Goal: Task Accomplishment & Management: Manage account settings

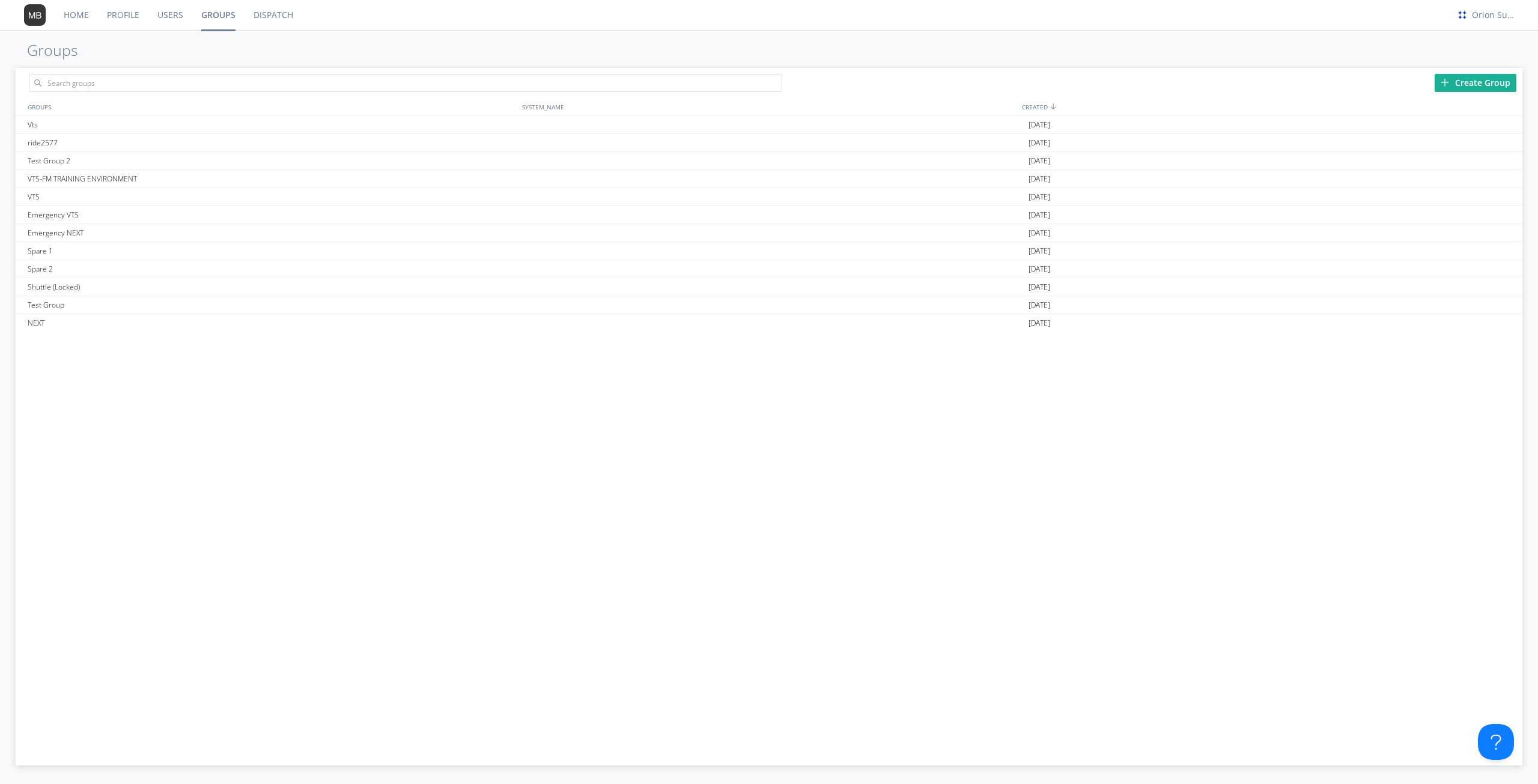
click at [174, 5] on link "Users" at bounding box center [170, 15] width 44 height 30
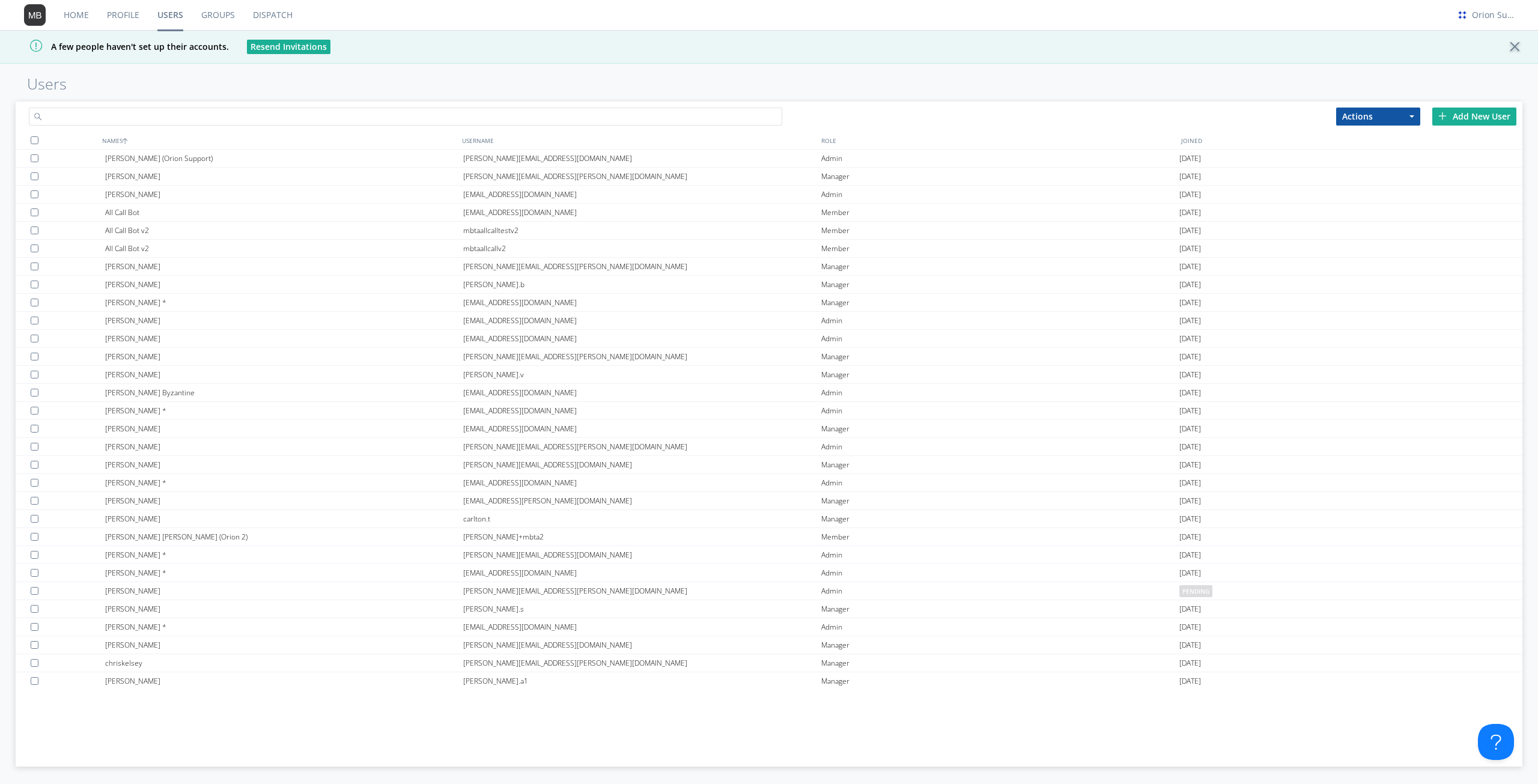
click at [209, 117] on input "text" at bounding box center [405, 116] width 753 height 18
type input "m"
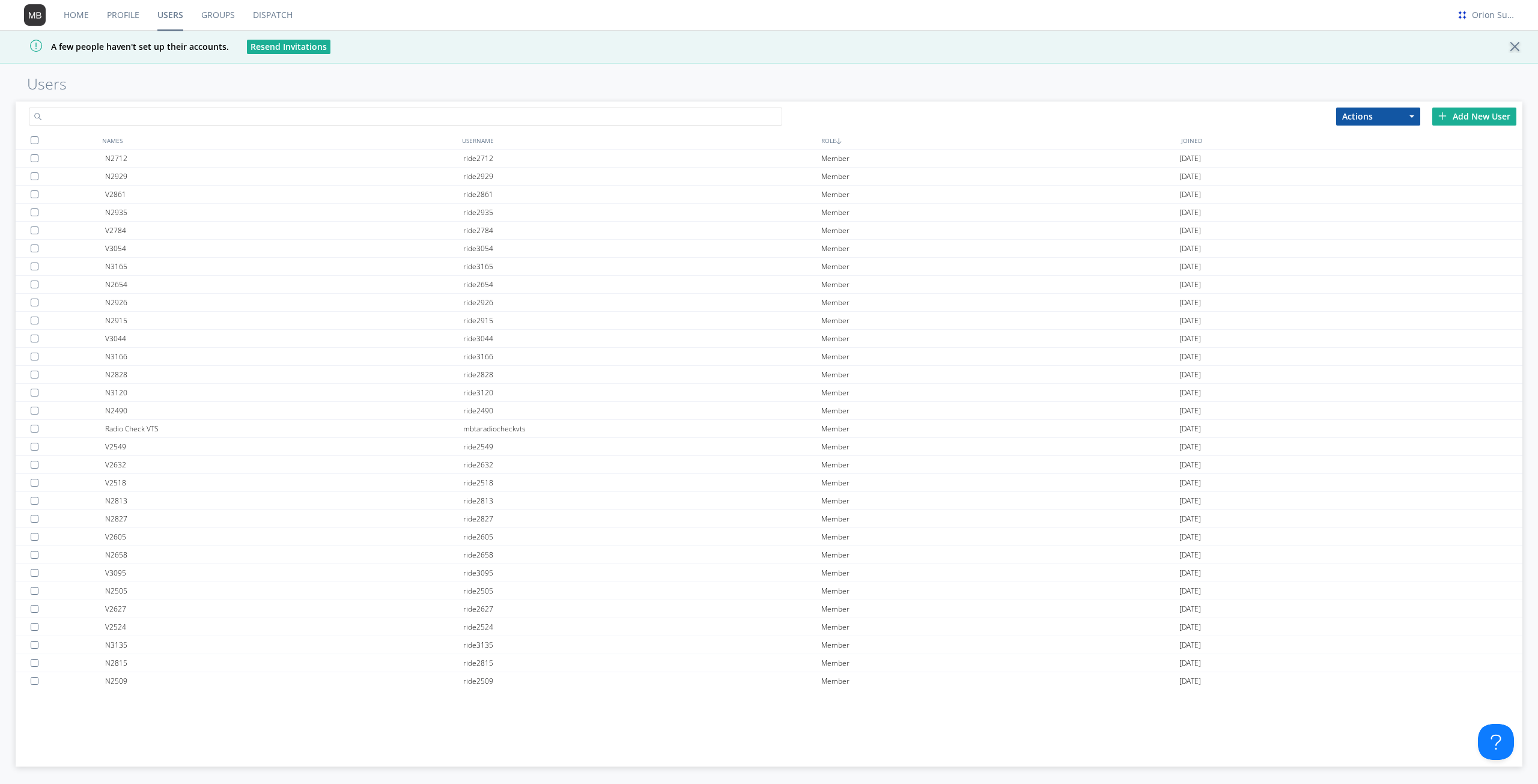
click at [177, 115] on input "text" at bounding box center [405, 116] width 753 height 18
paste input "[EMAIL_ADDRESS][PERSON_NAME][DOMAIN_NAME]"
type input "[EMAIL_ADDRESS][PERSON_NAME][DOMAIN_NAME]"
click at [157, 109] on input "text" at bounding box center [405, 116] width 753 height 18
click at [157, 111] on input "text" at bounding box center [405, 116] width 753 height 18
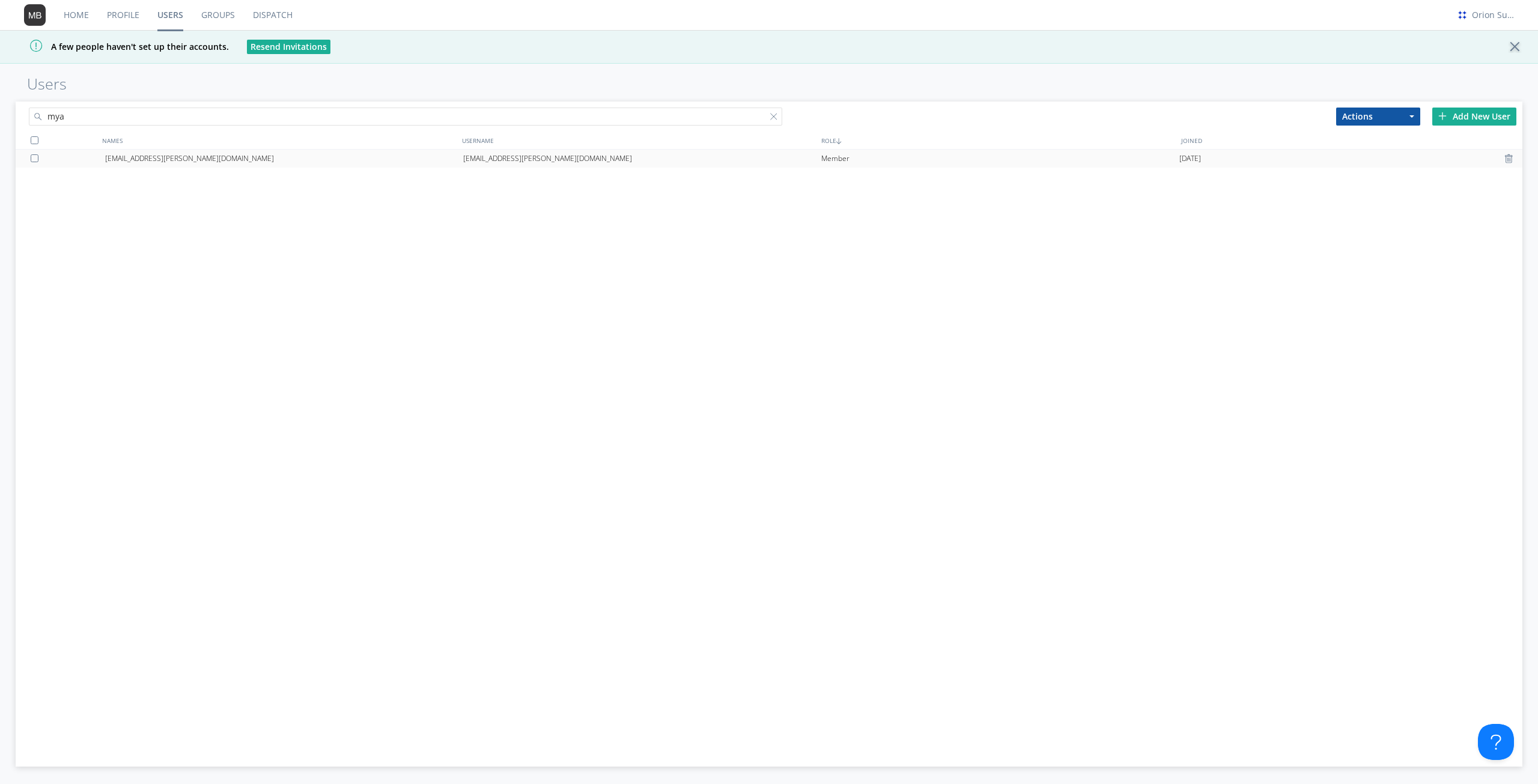
type input "mya"
click at [202, 162] on div "[EMAIL_ADDRESS][PERSON_NAME][DOMAIN_NAME]" at bounding box center [284, 158] width 358 height 18
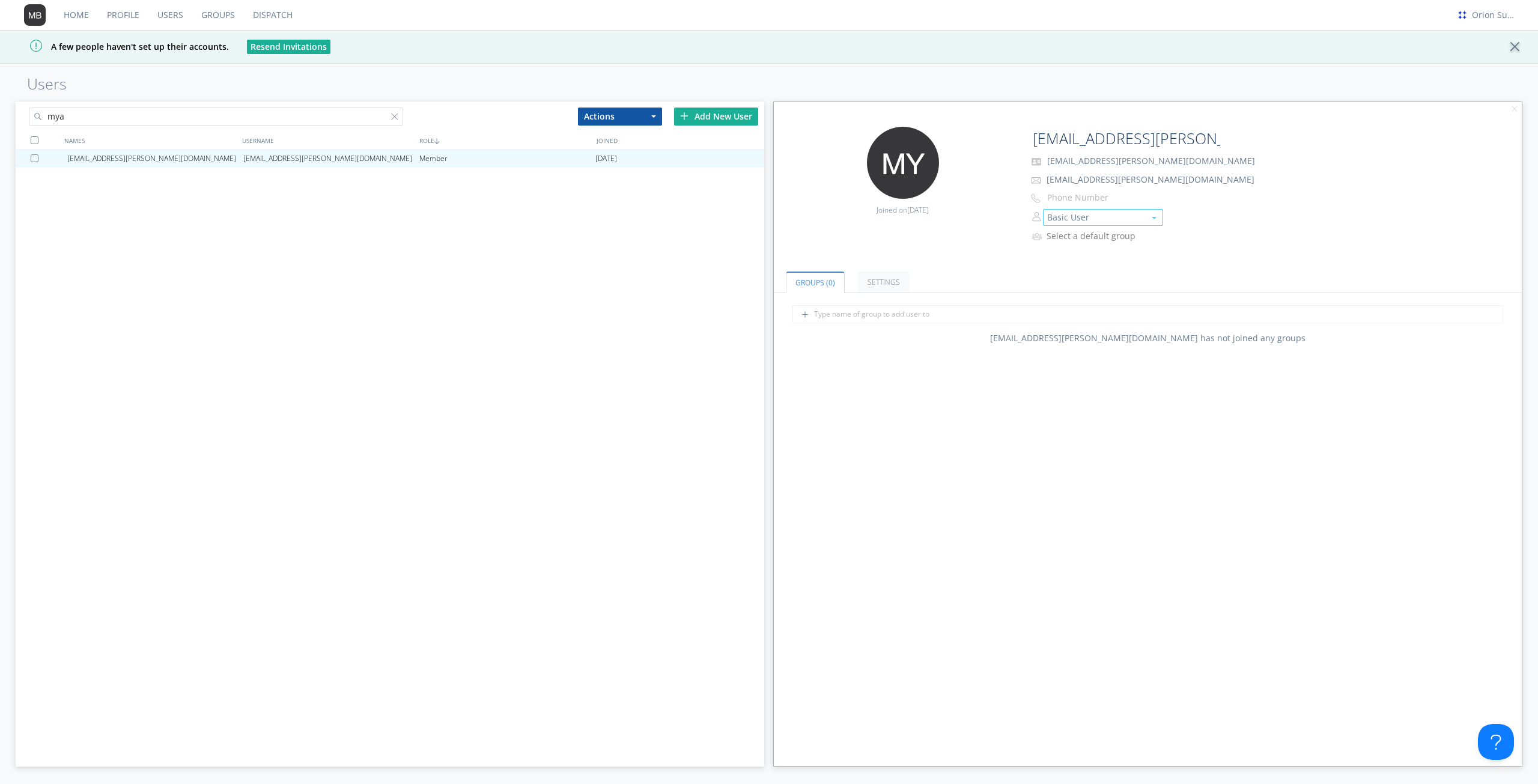
click at [1083, 223] on button "Basic User" at bounding box center [1103, 217] width 120 height 17
click at [1088, 256] on link "Manager" at bounding box center [1103, 254] width 119 height 18
click at [851, 312] on input "text" at bounding box center [1148, 314] width 711 height 18
type input "next"
type input "VTS"
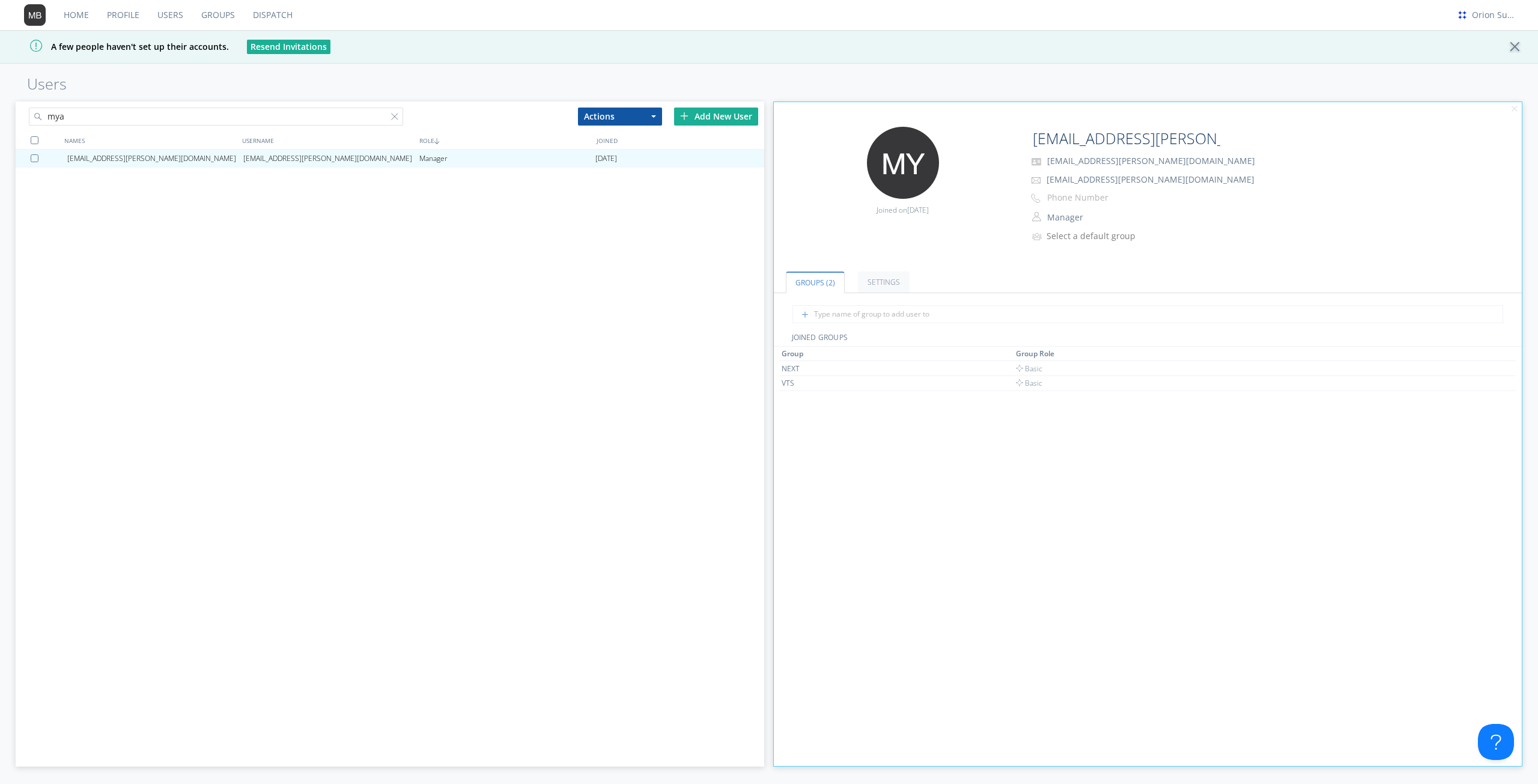
drag, startPoint x: 377, startPoint y: 411, endPoint x: 409, endPoint y: 413, distance: 32.1
click at [377, 411] on div "[EMAIL_ADDRESS][PERSON_NAME][DOMAIN_NAME] [DOMAIN_NAME][EMAIL_ADDRESS][PERSON_N…" at bounding box center [390, 419] width 748 height 539
click at [1098, 145] on input "[EMAIL_ADDRESS][PERSON_NAME][DOMAIN_NAME]" at bounding box center [1125, 138] width 194 height 24
paste input "[PERSON_NAME]"
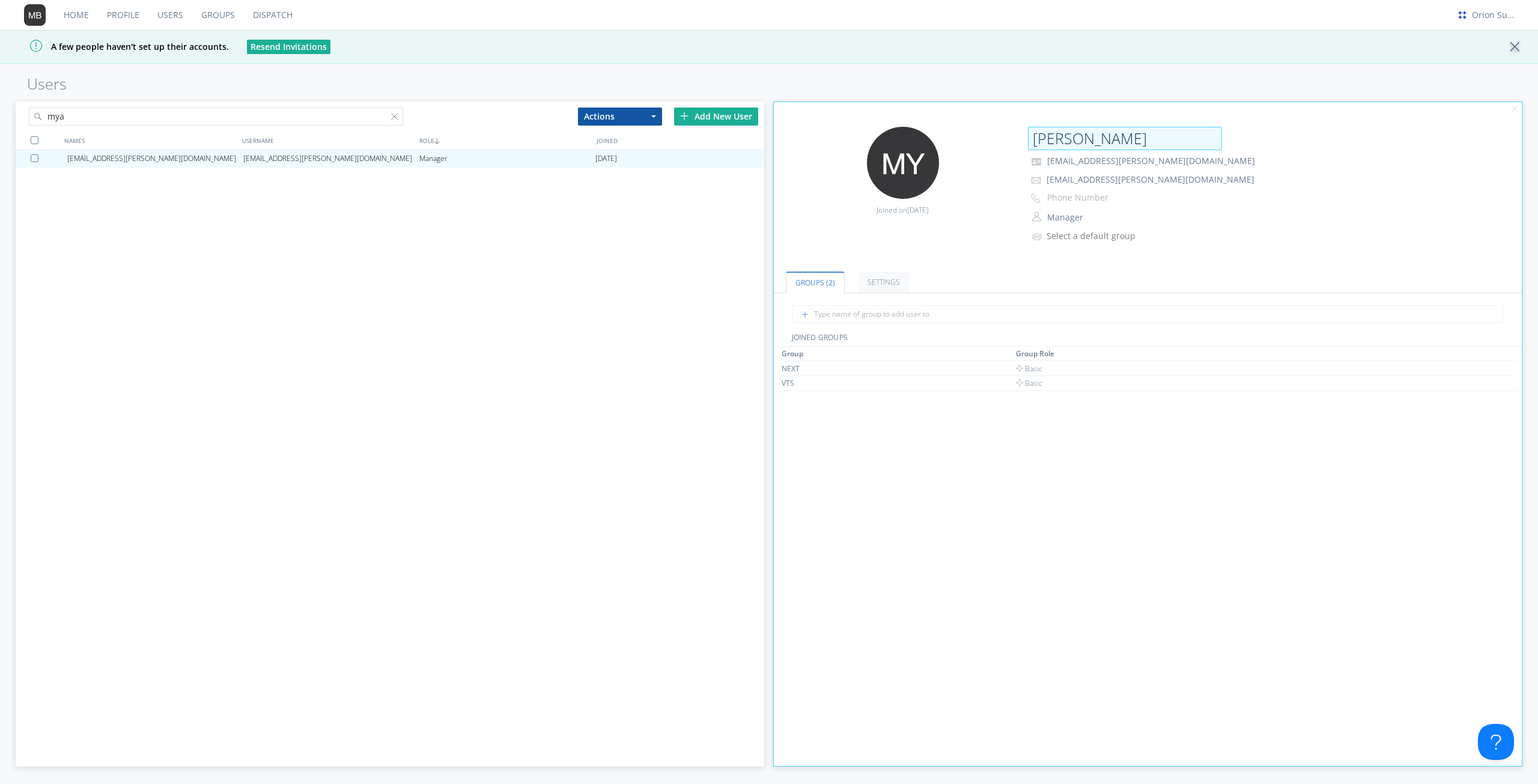
scroll to position [0, 19]
type input "[PERSON_NAME]"
click at [1025, 369] on span "Basic" at bounding box center [1027, 368] width 27 height 10
click at [1035, 383] on span "Basic" at bounding box center [1027, 383] width 27 height 10
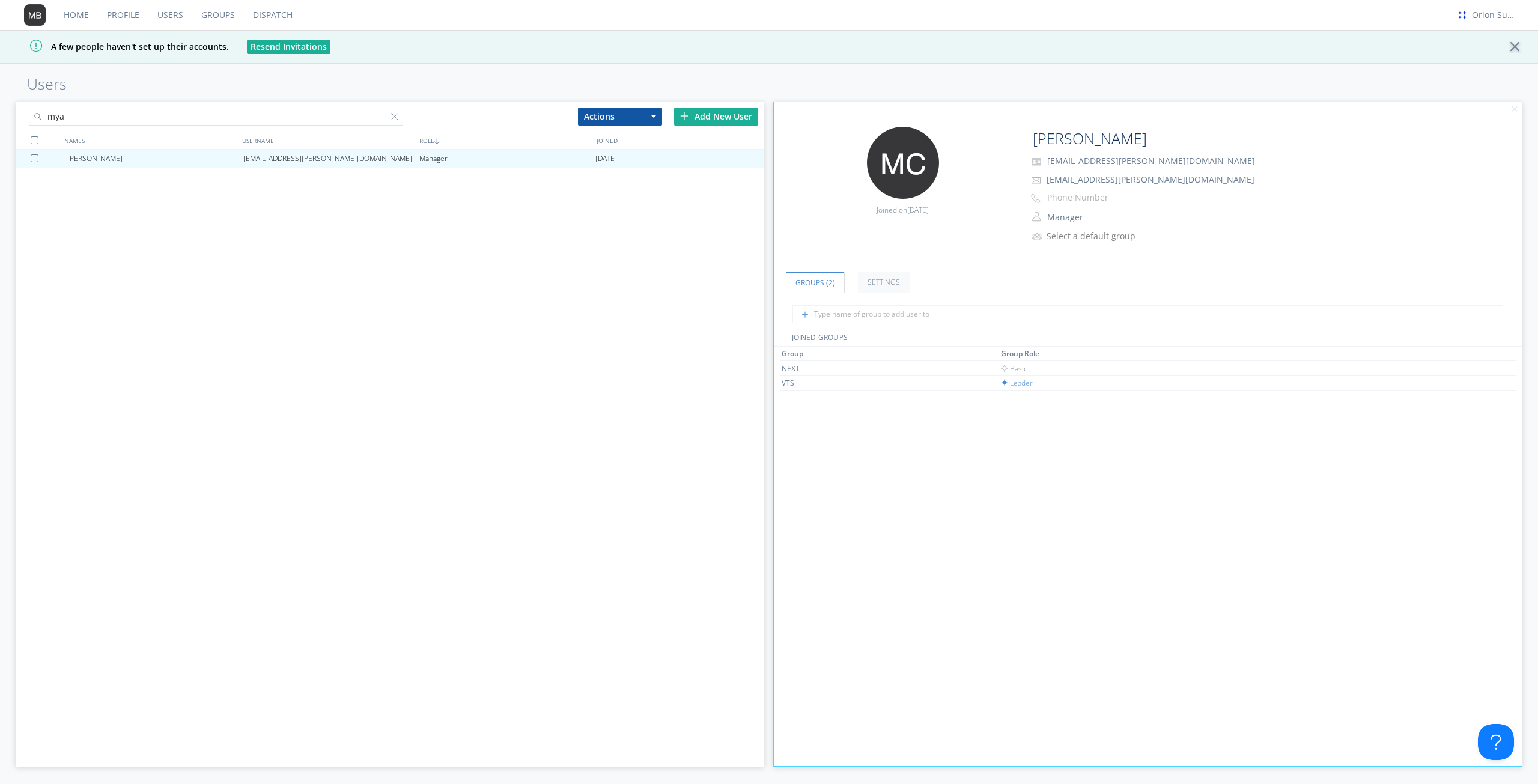
click at [348, 328] on div "Myasia Christopher-Overstreet [EMAIL_ADDRESS][PERSON_NAME][DOMAIN_NAME] Manager…" at bounding box center [390, 419] width 748 height 539
click at [1012, 370] on span "Basic" at bounding box center [1014, 368] width 27 height 10
click at [163, 212] on div "Myasia Christopher-Overstreet [EMAIL_ADDRESS][PERSON_NAME][DOMAIN_NAME] Manager…" at bounding box center [390, 419] width 748 height 539
click at [184, 19] on link "Users" at bounding box center [170, 15] width 44 height 30
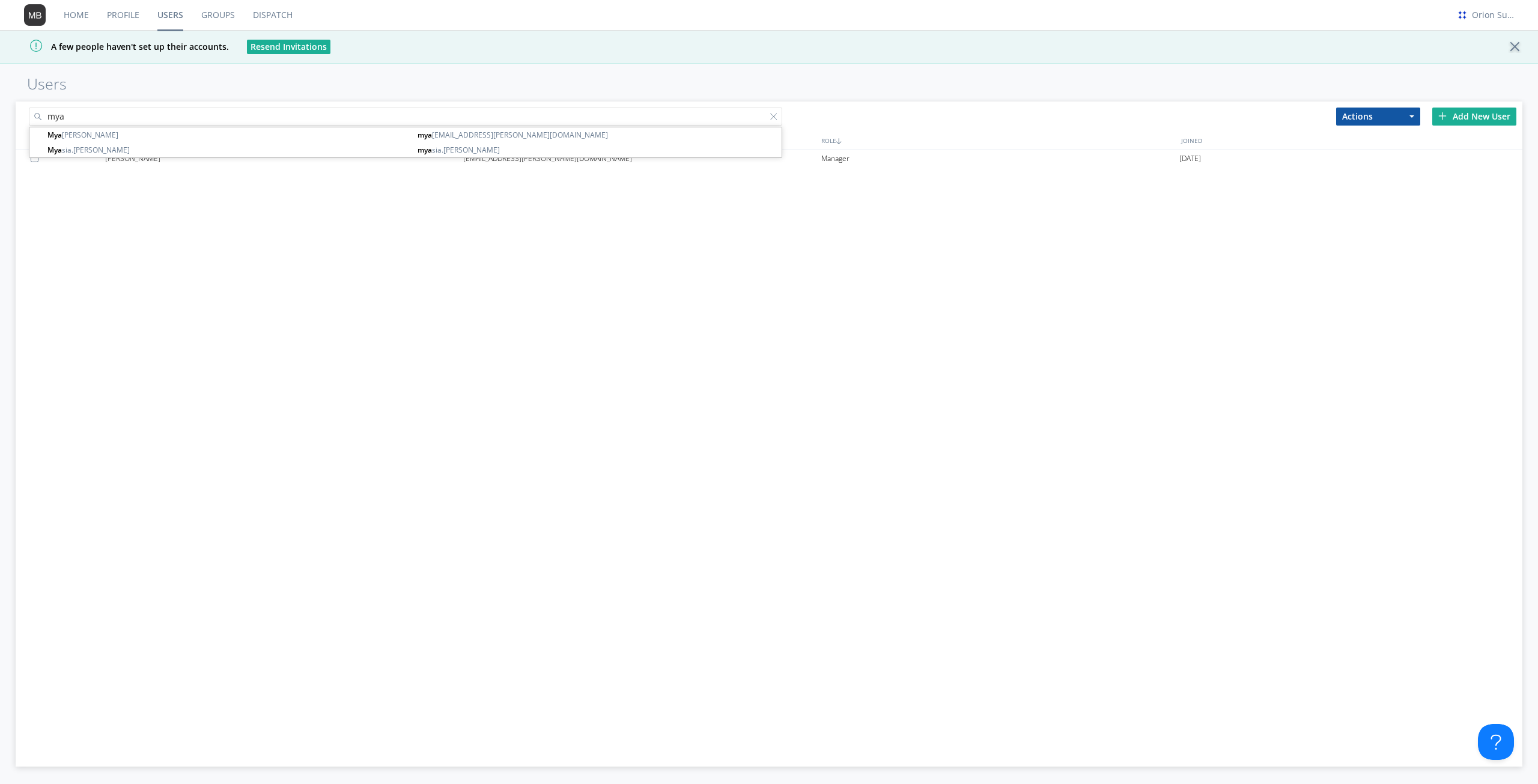
click at [207, 112] on input "mya" at bounding box center [405, 116] width 753 height 18
click at [264, 113] on input "mya" at bounding box center [405, 116] width 753 height 18
paste input "[PERSON_NAME][EMAIL_ADDRESS][PERSON_NAME][DOMAIN_NAME]"
type input "[PERSON_NAME][EMAIL_ADDRESS][PERSON_NAME][DOMAIN_NAME]"
click at [49, 117] on input "[PERSON_NAME][EMAIL_ADDRESS][PERSON_NAME][DOMAIN_NAME]" at bounding box center [405, 116] width 753 height 18
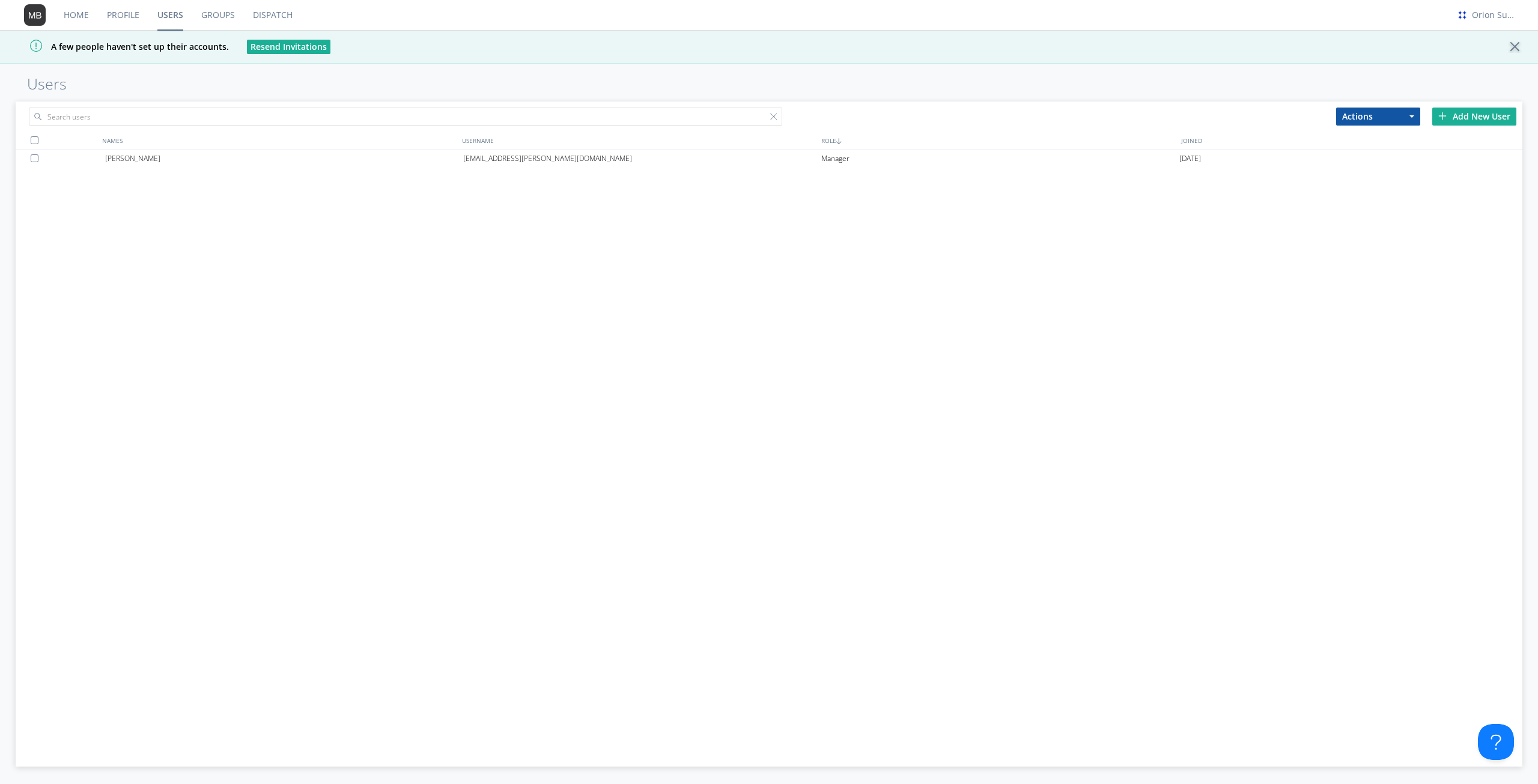
click at [125, 28] on link "Profile" at bounding box center [123, 15] width 51 height 30
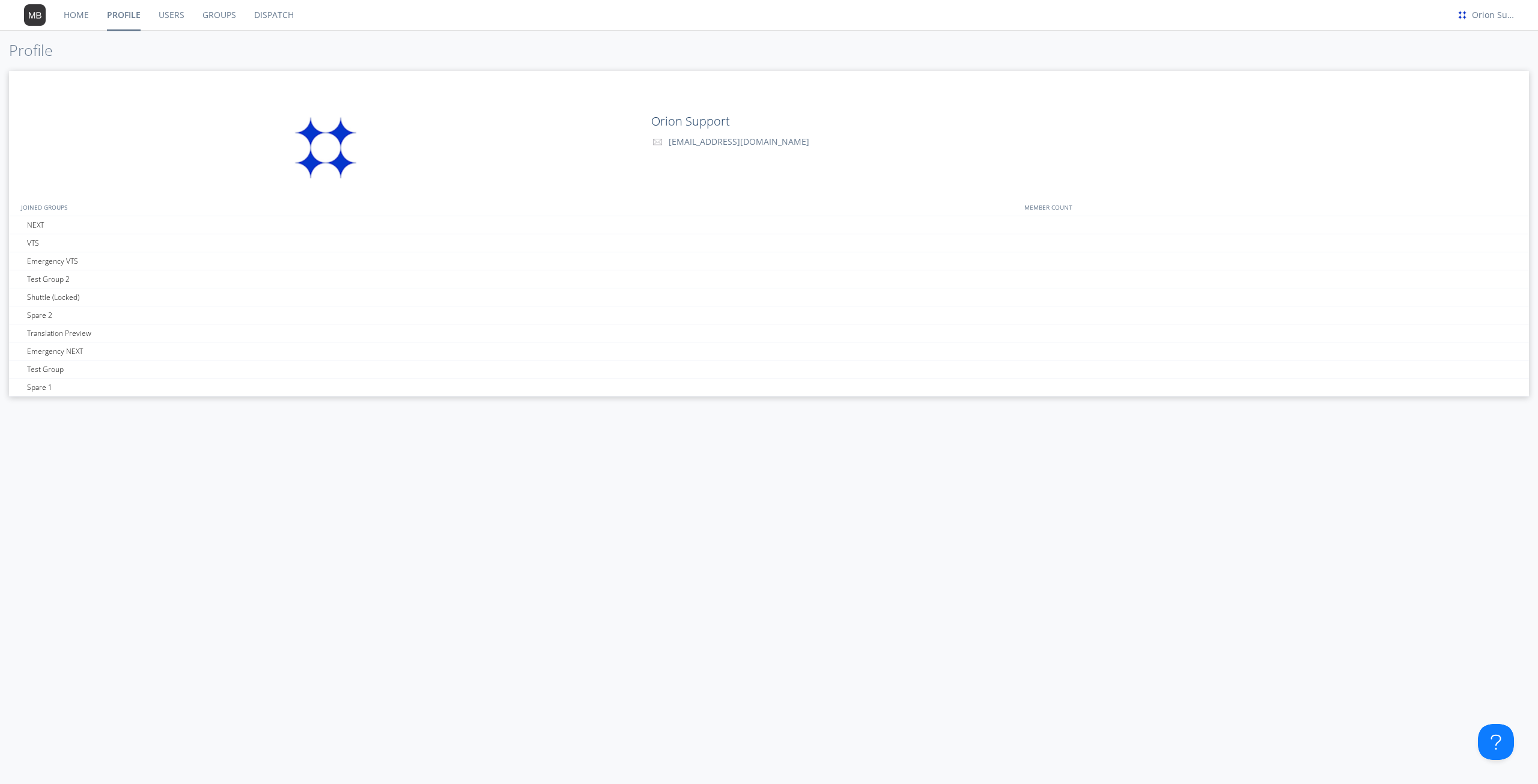
click at [161, 13] on link "Users" at bounding box center [172, 15] width 44 height 30
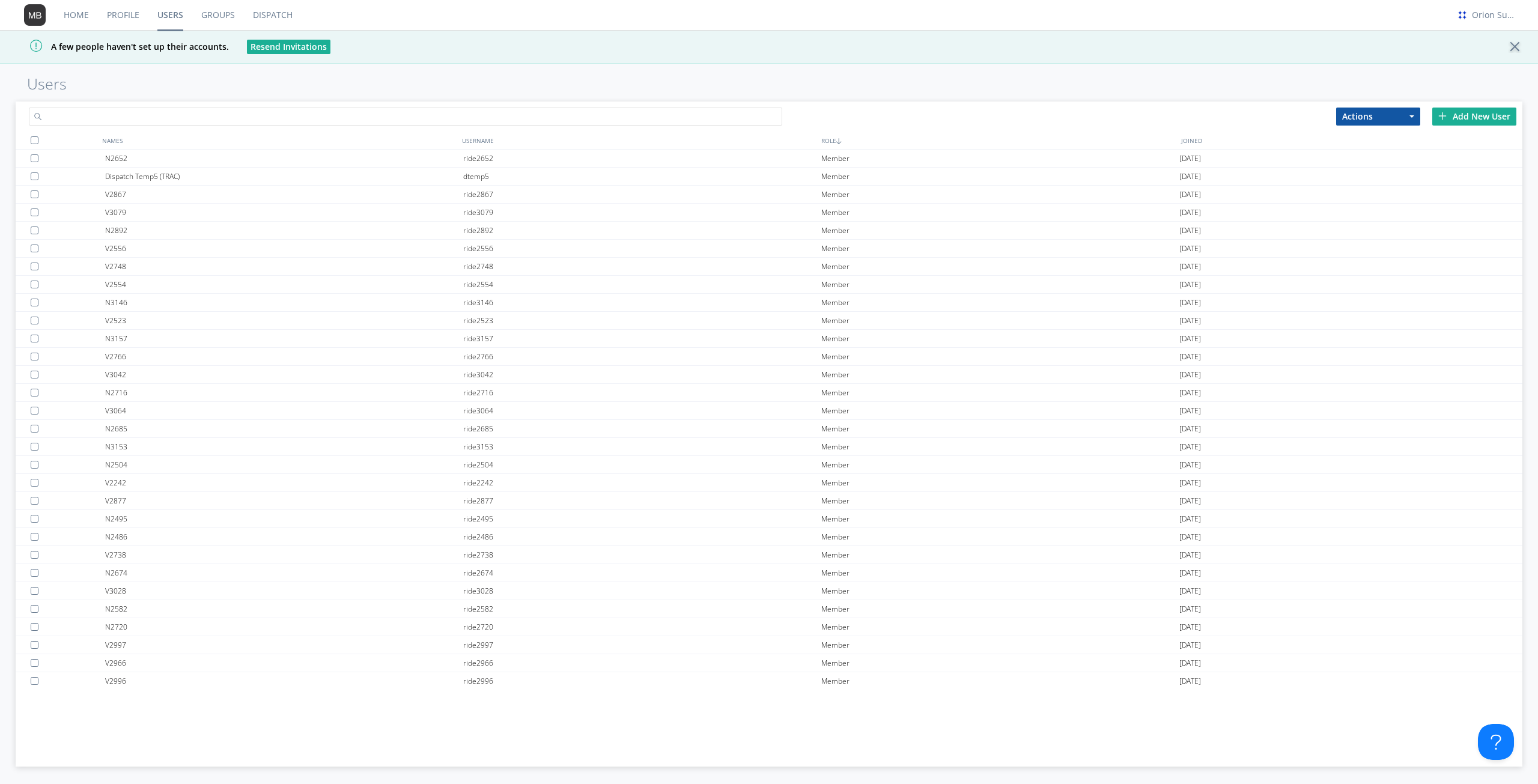
click at [158, 118] on input "text" at bounding box center [405, 116] width 753 height 18
paste input "[PERSON_NAME][EMAIL_ADDRESS][PERSON_NAME][DOMAIN_NAME]"
type input "[PERSON_NAME][EMAIL_ADDRESS][PERSON_NAME][DOMAIN_NAME]"
drag, startPoint x: 360, startPoint y: 100, endPoint x: 364, endPoint y: 113, distance: 13.6
click at [363, 105] on div "Actions Add to Group Delete User Edit Settings Export Users Add New User NAMES …" at bounding box center [769, 431] width 1507 height 665
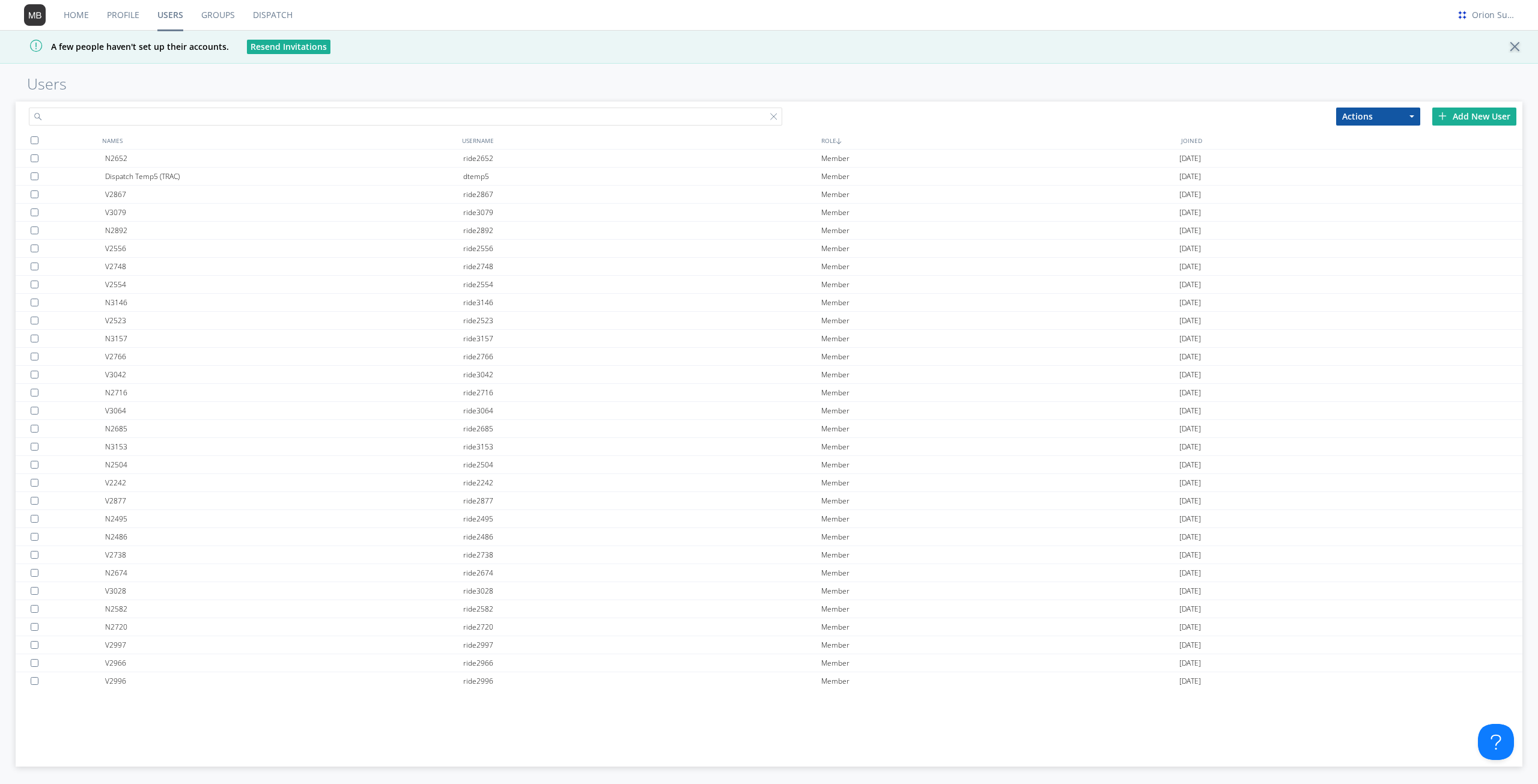
click at [366, 115] on input "text" at bounding box center [405, 116] width 753 height 18
paste input "[PERSON_NAME][EMAIL_ADDRESS][DOMAIN_NAME]"
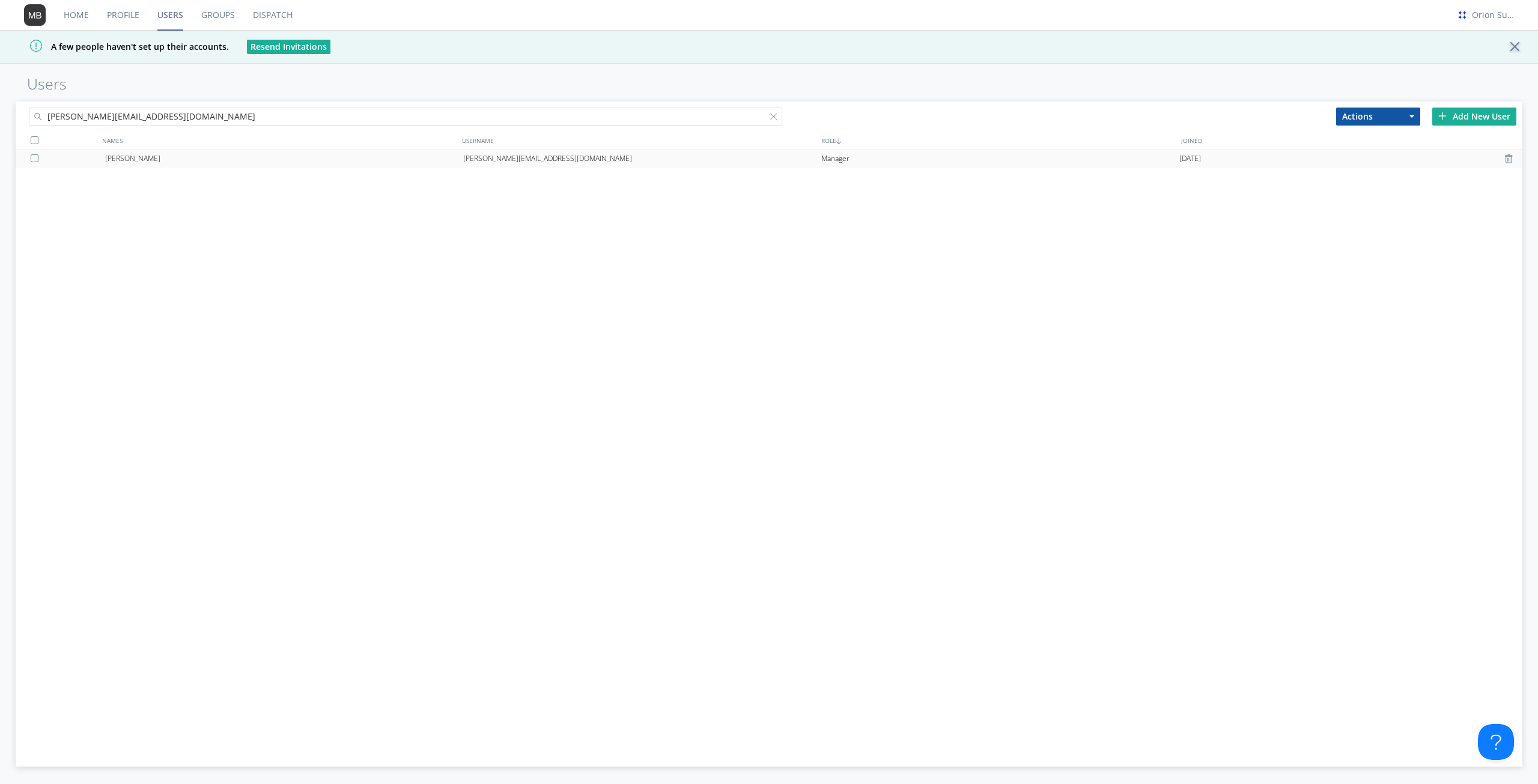
type input "[PERSON_NAME][EMAIL_ADDRESS][DOMAIN_NAME]"
click at [602, 158] on div "[PERSON_NAME][EMAIL_ADDRESS][DOMAIN_NAME]" at bounding box center [643, 158] width 358 height 18
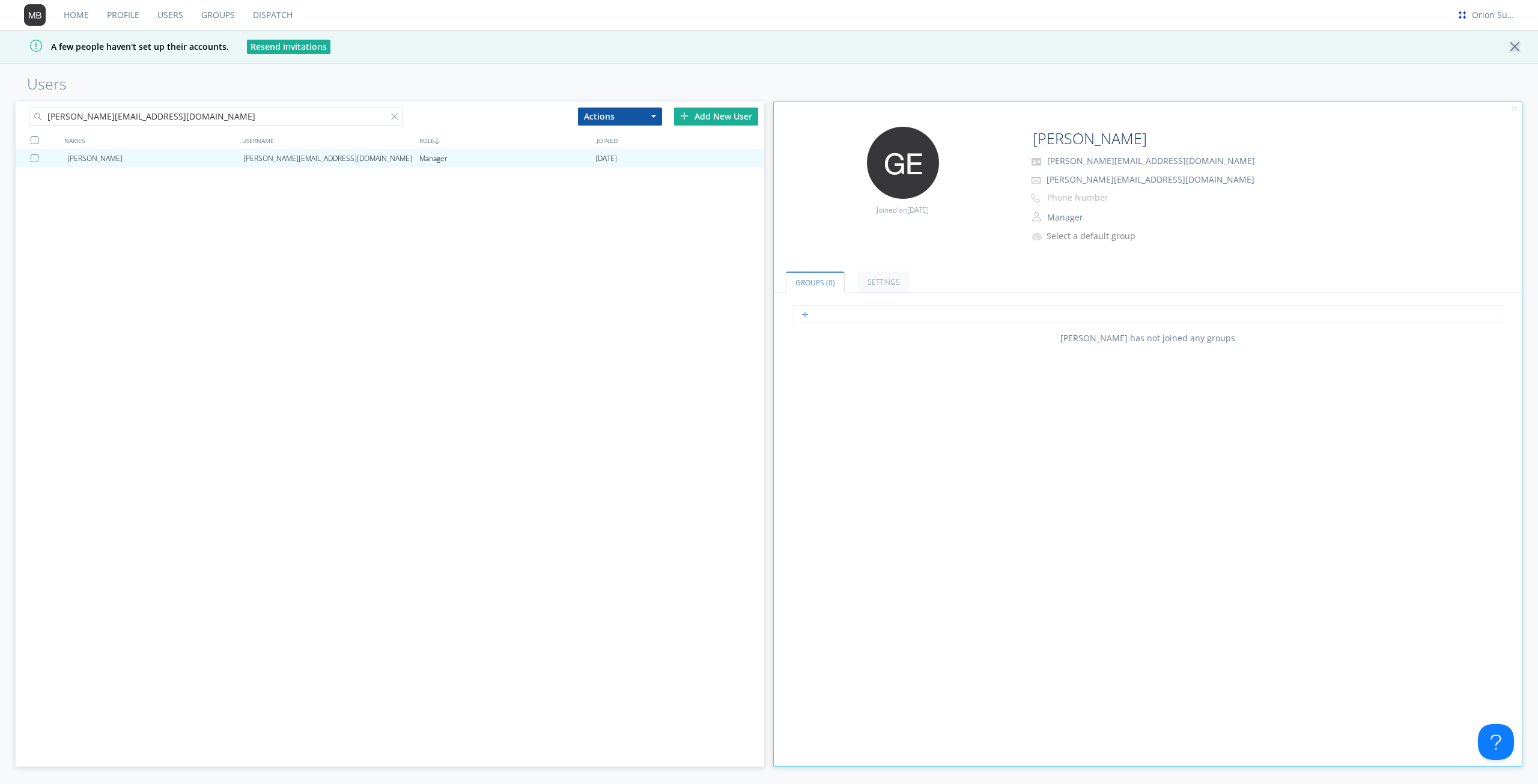
click at [917, 319] on input "text" at bounding box center [1148, 314] width 711 height 18
type input "next"
type input "vts"
click at [659, 382] on div "[PERSON_NAME] [PERSON_NAME][EMAIL_ADDRESS][DOMAIN_NAME] Manager [DATE]" at bounding box center [390, 419] width 748 height 539
click at [238, 115] on input "[PERSON_NAME][EMAIL_ADDRESS][DOMAIN_NAME]" at bounding box center [216, 116] width 374 height 18
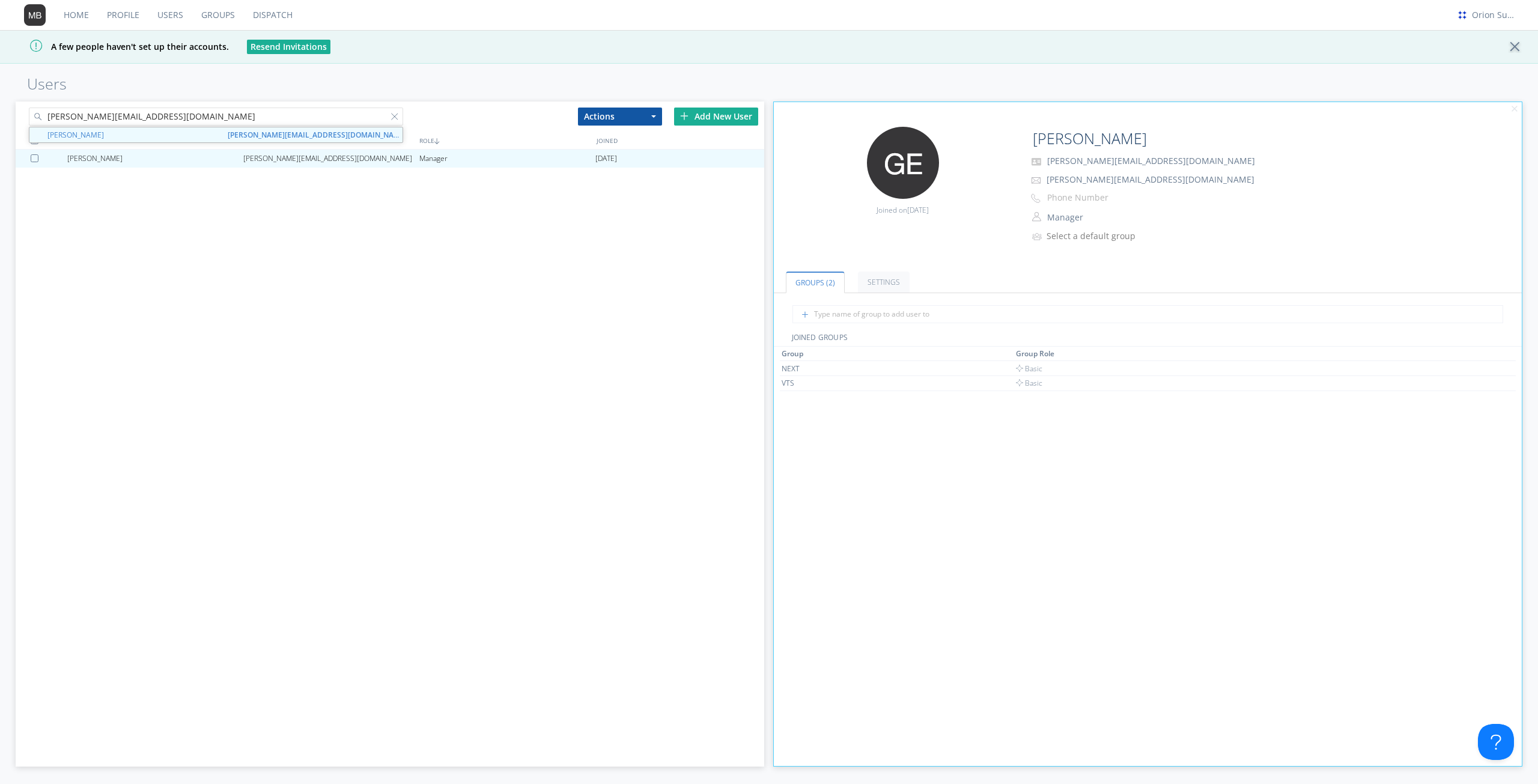
paste input "[PERSON_NAME].[PERSON_NAME]"
click at [259, 159] on div "[PERSON_NAME][EMAIL_ADDRESS][PERSON_NAME][DOMAIN_NAME]" at bounding box center [331, 158] width 176 height 18
click at [279, 121] on input "[PERSON_NAME][EMAIL_ADDRESS][PERSON_NAME][DOMAIN_NAME]" at bounding box center [216, 116] width 374 height 18
paste input "[PERSON_NAME].[PERSON_NAME]"
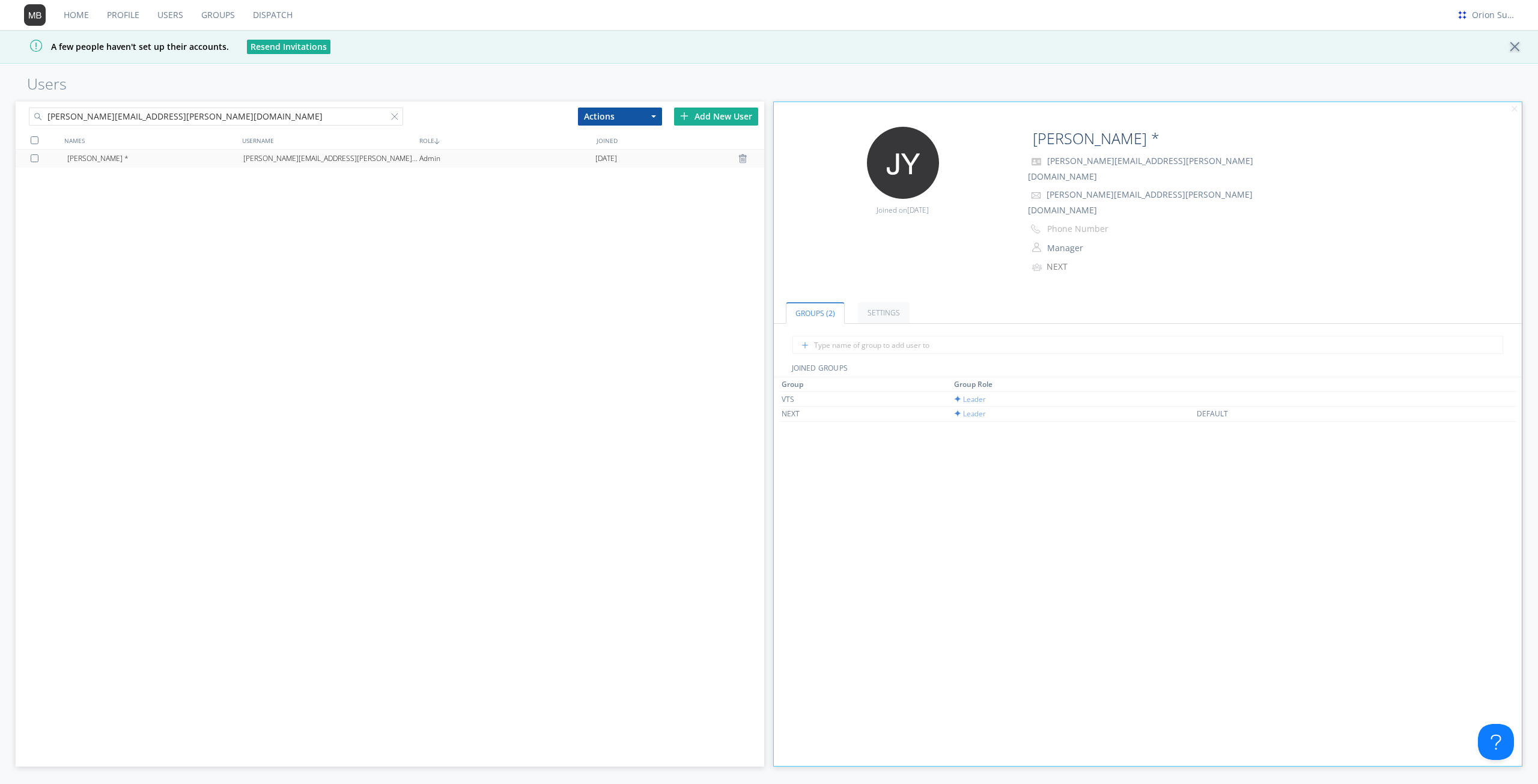
click at [355, 155] on div "[PERSON_NAME][EMAIL_ADDRESS][PERSON_NAME][DOMAIN_NAME]" at bounding box center [331, 158] width 176 height 18
click at [239, 119] on input "[PERSON_NAME][EMAIL_ADDRESS][PERSON_NAME][DOMAIN_NAME]" at bounding box center [216, 116] width 374 height 18
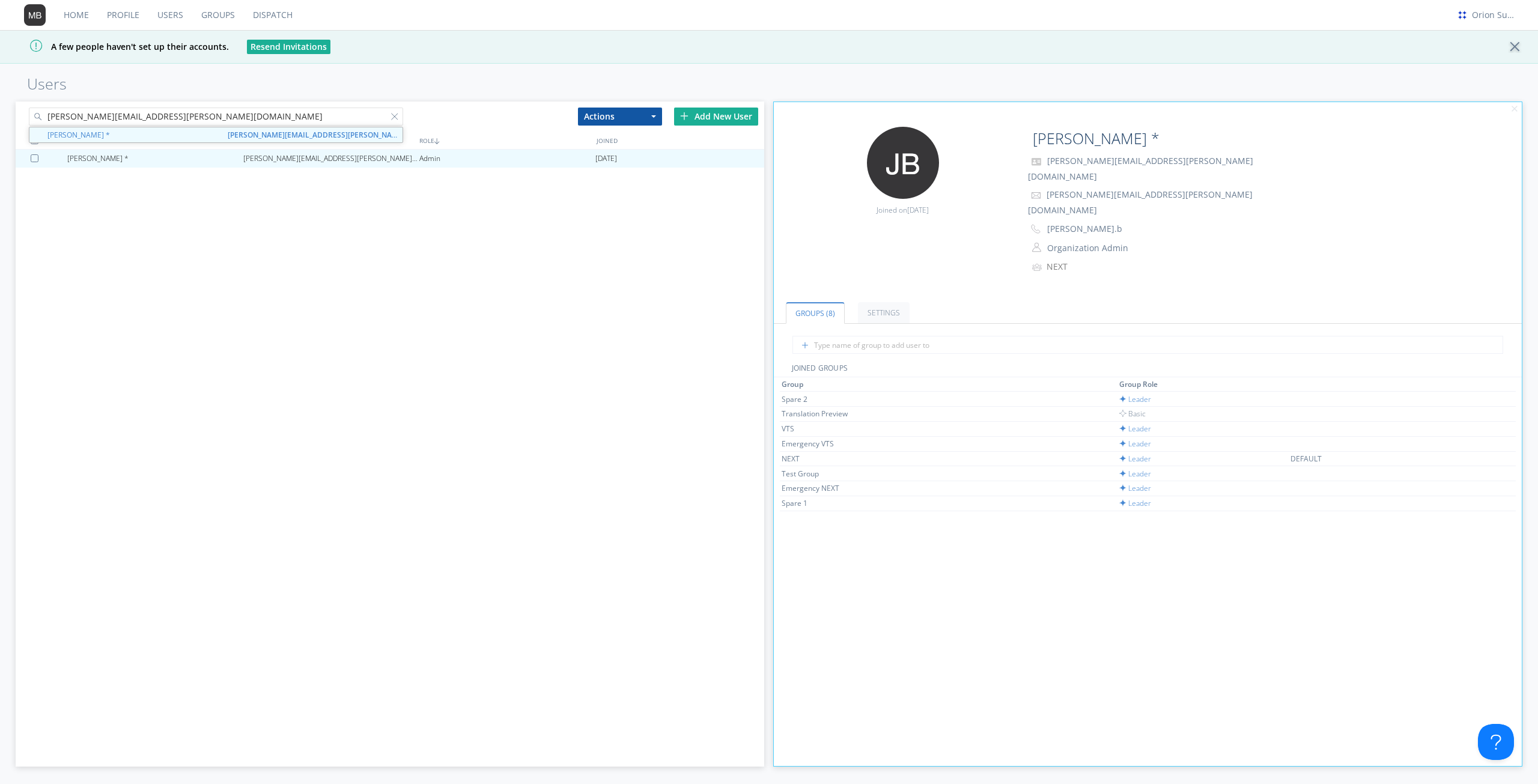
click at [239, 119] on input "[PERSON_NAME][EMAIL_ADDRESS][PERSON_NAME][DOMAIN_NAME]" at bounding box center [216, 116] width 374 height 18
paste input "[PERSON_NAME].[PERSON_NAME]"
type input "[PERSON_NAME][EMAIL_ADDRESS][PERSON_NAME][DOMAIN_NAME]"
click at [353, 325] on div "[PERSON_NAME] * [PERSON_NAME][EMAIL_ADDRESS][PERSON_NAME][DOMAIN_NAME] Admin [D…" at bounding box center [390, 419] width 748 height 539
click at [700, 114] on div "Add New User" at bounding box center [716, 116] width 84 height 18
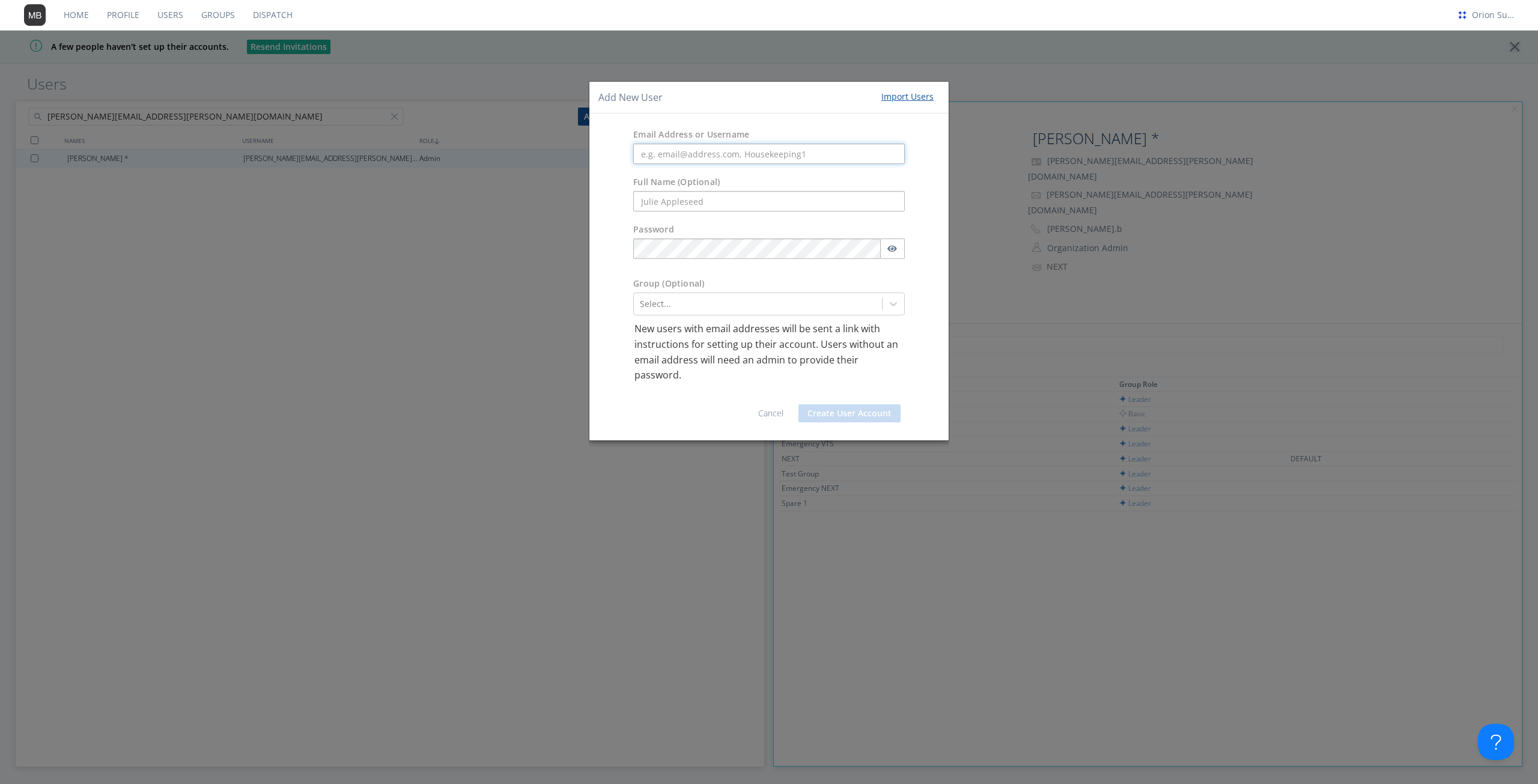
drag, startPoint x: 688, startPoint y: 149, endPoint x: 689, endPoint y: 157, distance: 8.1
click at [688, 149] on input "text" at bounding box center [769, 153] width 272 height 21
paste input "[PERSON_NAME][EMAIL_ADDRESS][PERSON_NAME][DOMAIN_NAME]"
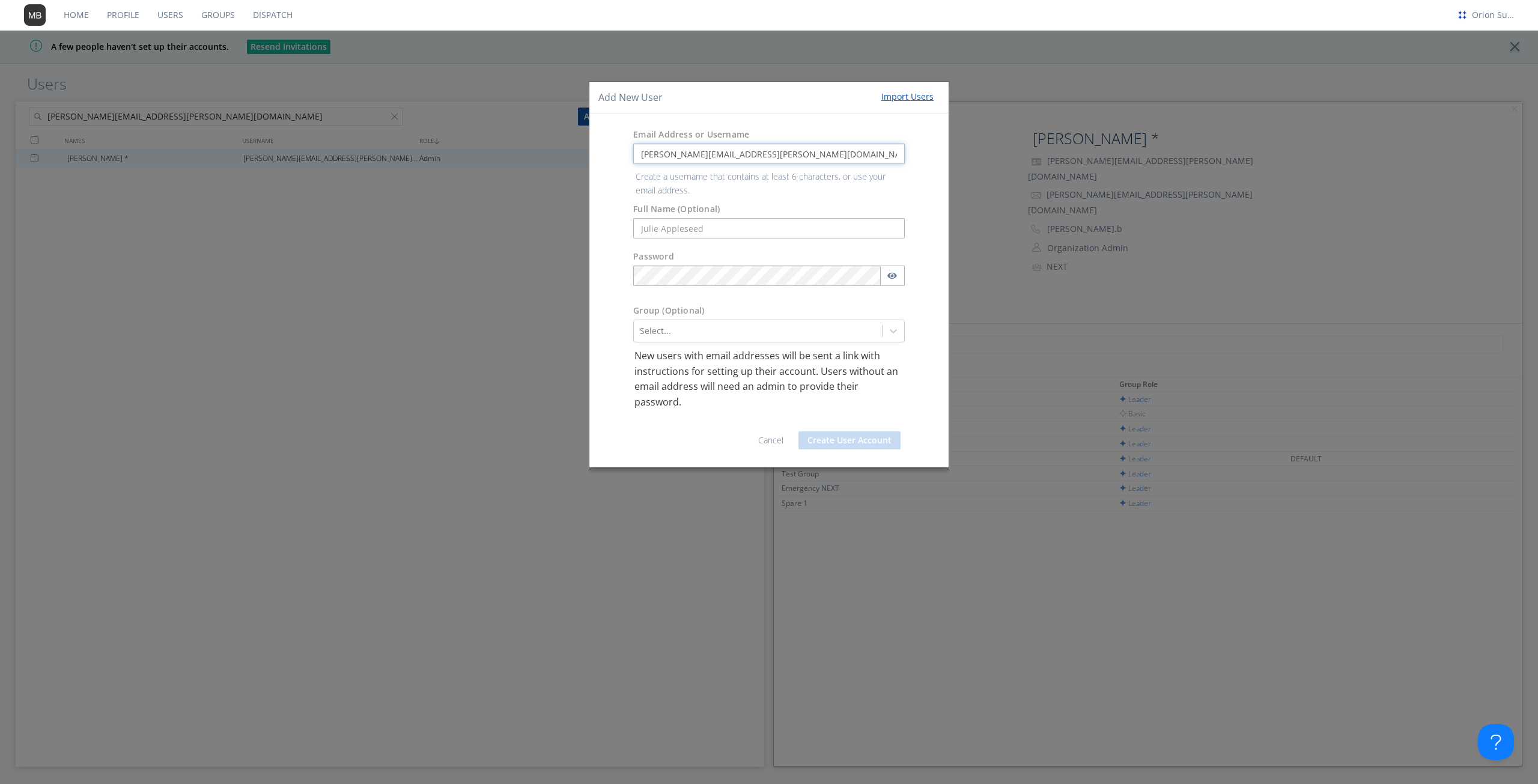
type input "[PERSON_NAME][EMAIL_ADDRESS][PERSON_NAME][DOMAIN_NAME]"
click at [685, 227] on form "Email Address or Username [PERSON_NAME][EMAIL_ADDRESS][PERSON_NAME][DOMAIN_NAME…" at bounding box center [768, 290] width 341 height 335
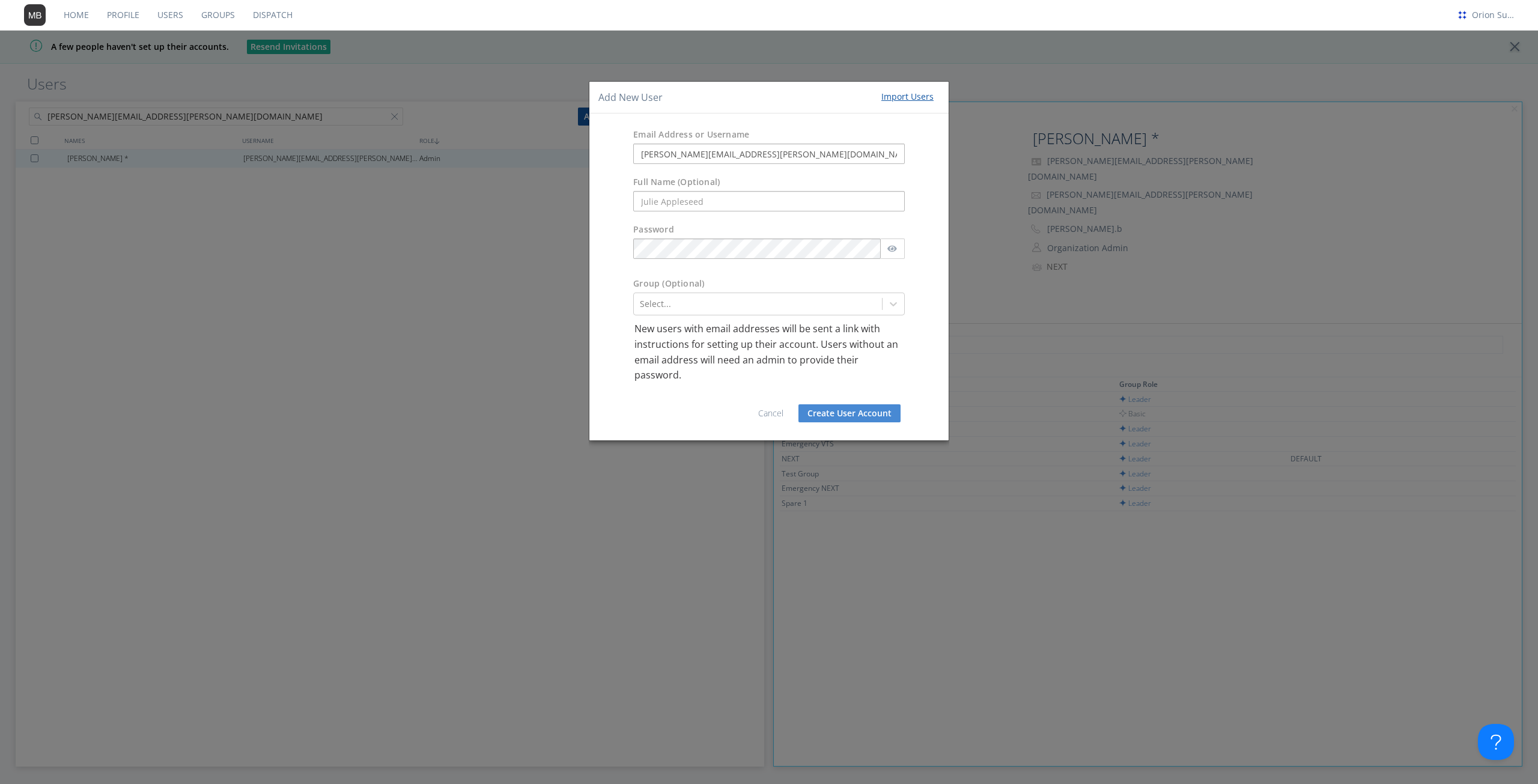
drag, startPoint x: 631, startPoint y: 105, endPoint x: 682, endPoint y: 182, distance: 92.4
click at [631, 105] on div "Add New User Import Users" at bounding box center [769, 97] width 359 height 33
drag, startPoint x: 691, startPoint y: 189, endPoint x: 694, endPoint y: 202, distance: 13.3
click at [691, 190] on div "Full Name (Optional)" at bounding box center [769, 183] width 289 height 15
click at [694, 202] on input "text" at bounding box center [769, 201] width 272 height 21
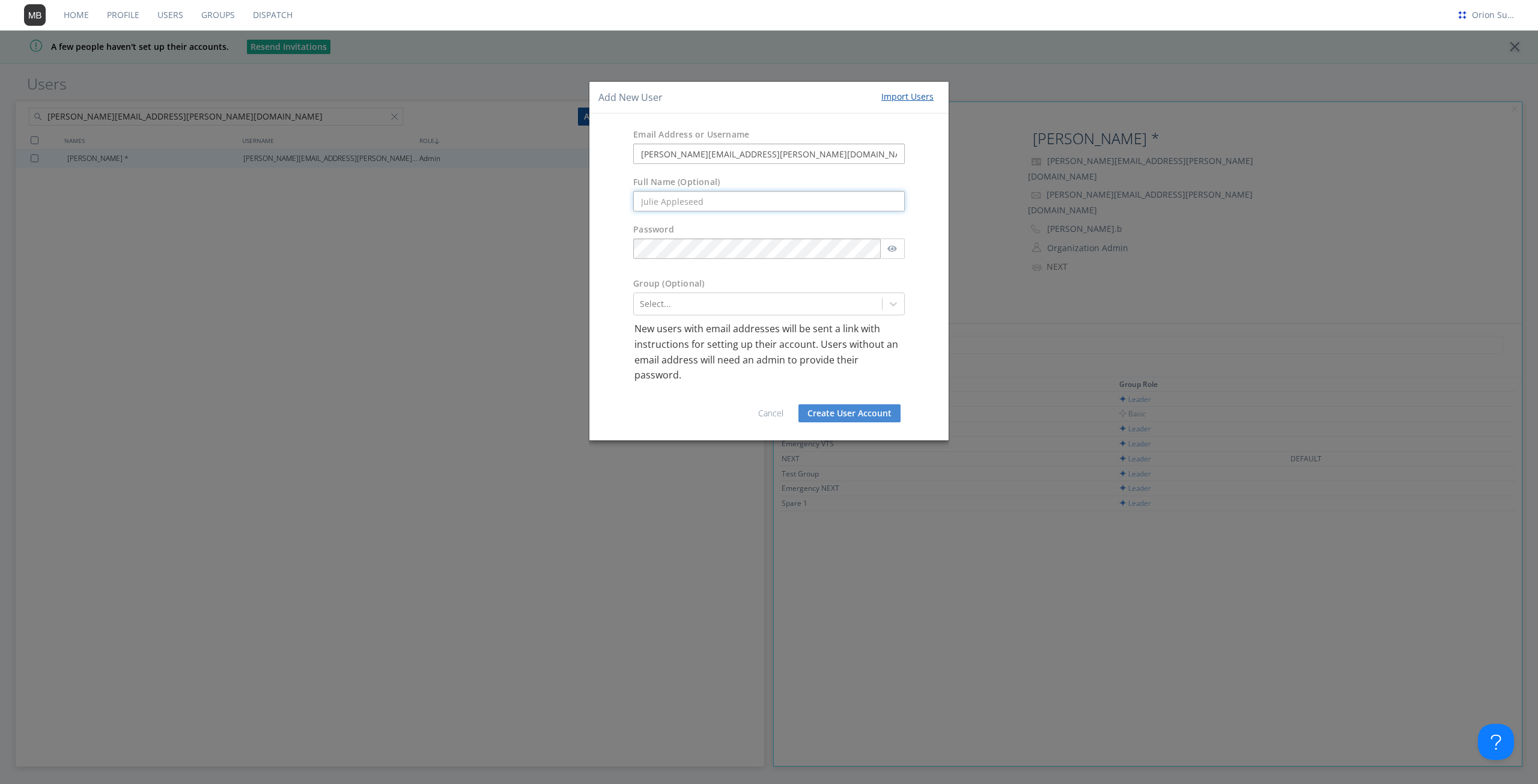
paste input "[PERSON_NAME]"
type input "[PERSON_NAME]"
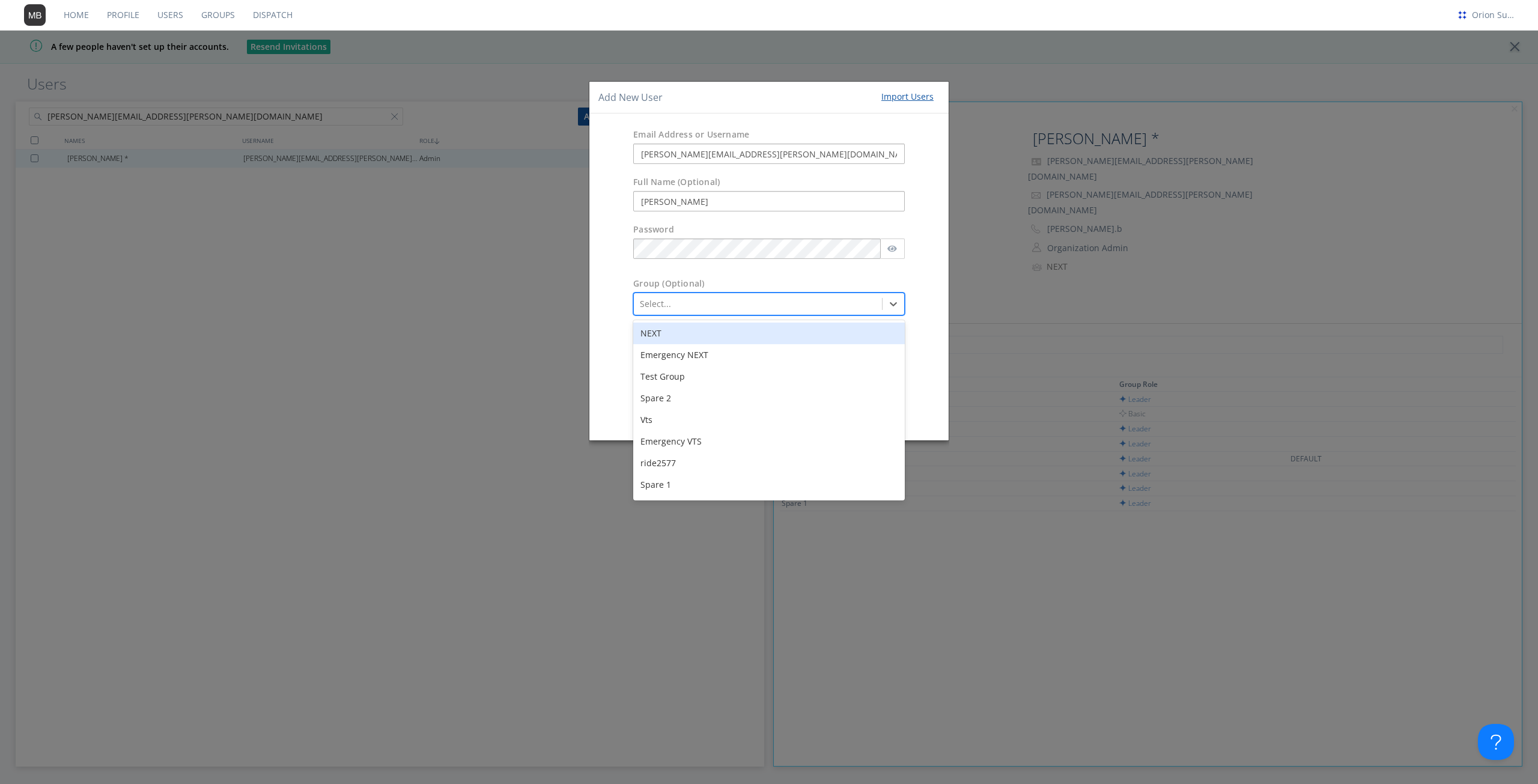
click at [734, 309] on div at bounding box center [758, 304] width 236 height 14
click at [721, 336] on div "NEXT" at bounding box center [769, 333] width 272 height 22
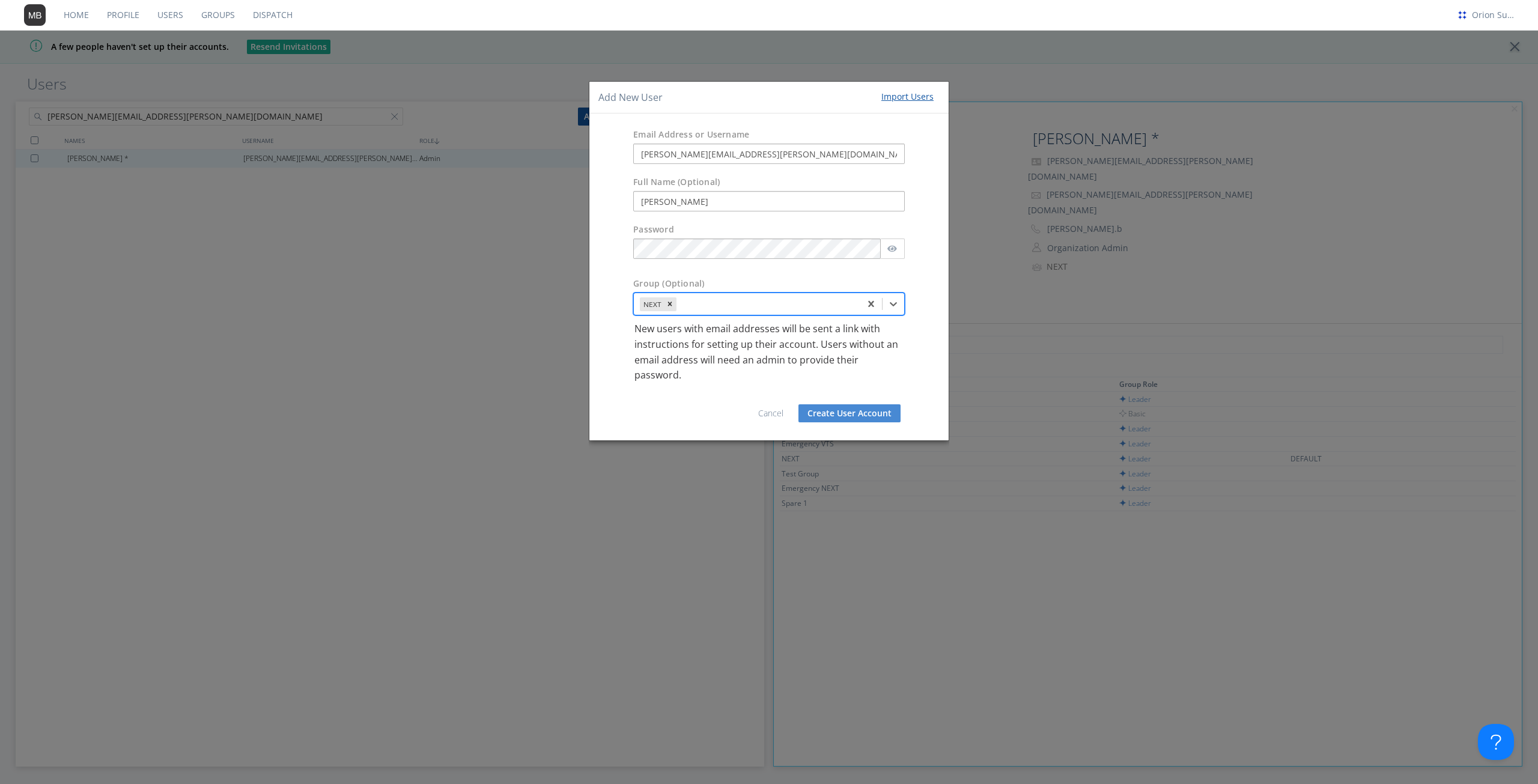
click at [741, 308] on div at bounding box center [766, 304] width 175 height 14
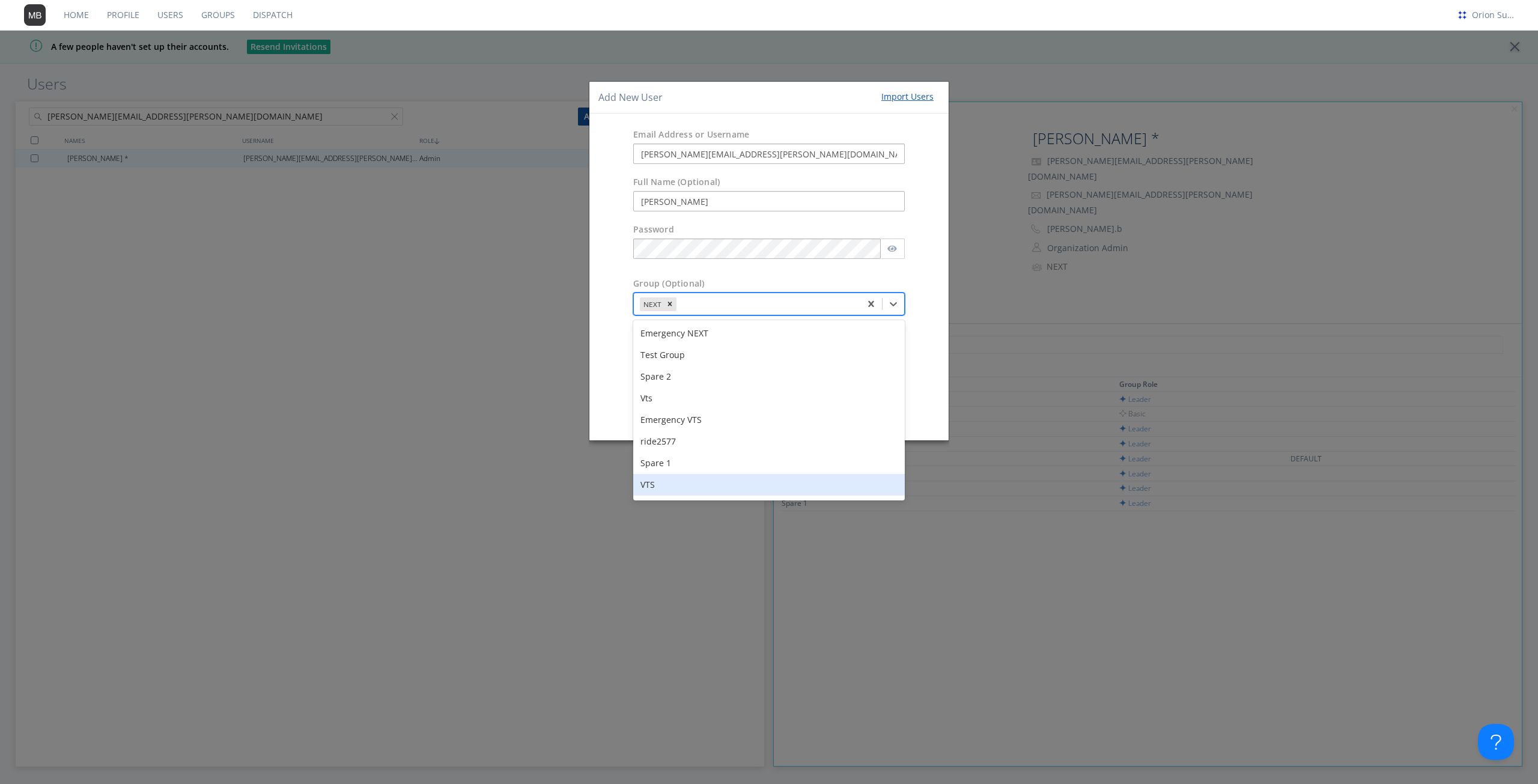
click at [678, 478] on div "VTS" at bounding box center [769, 485] width 272 height 22
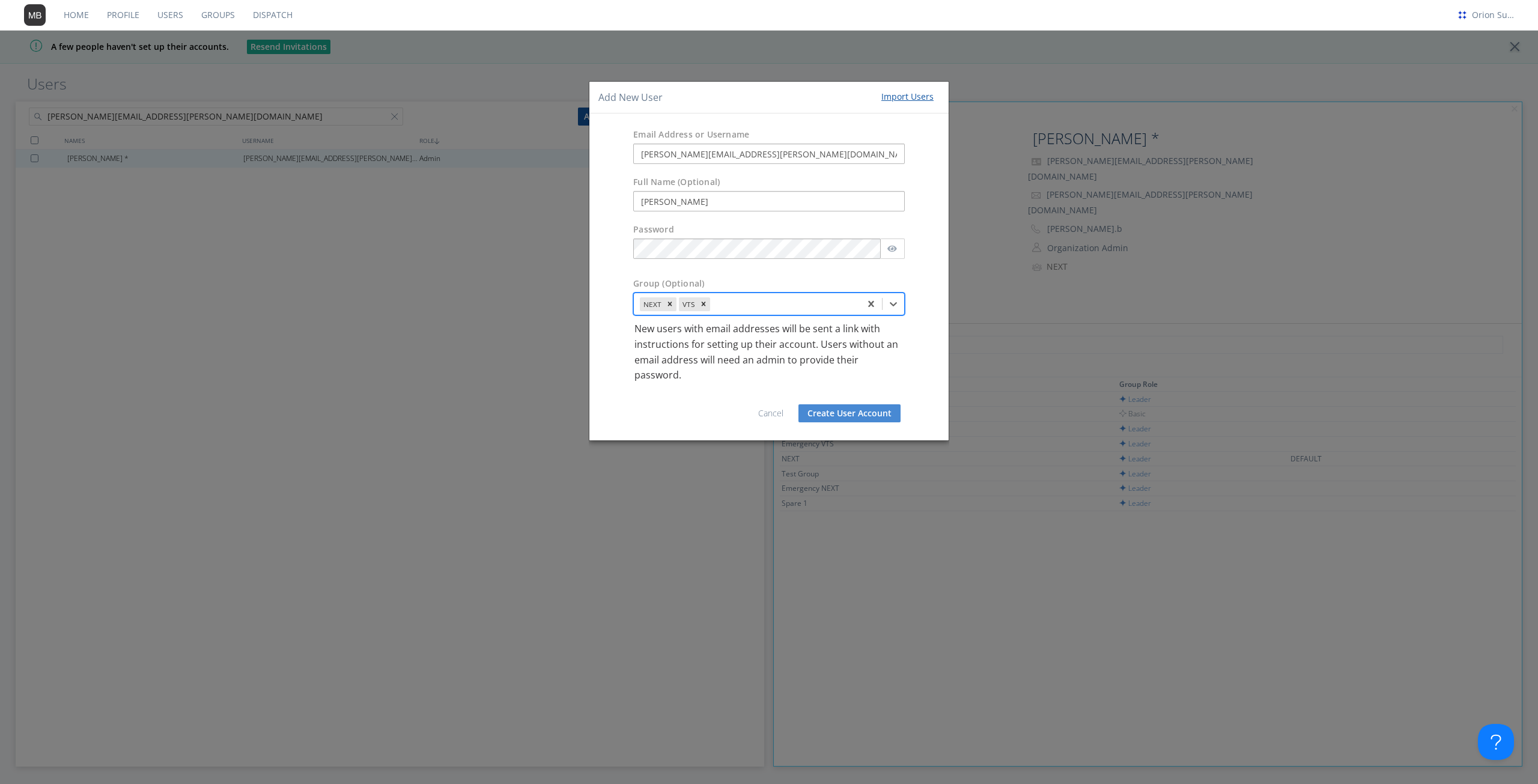
click at [705, 403] on div "Cancel Create User Account" at bounding box center [768, 407] width 341 height 48
click at [842, 412] on button "Create User Account" at bounding box center [849, 413] width 102 height 18
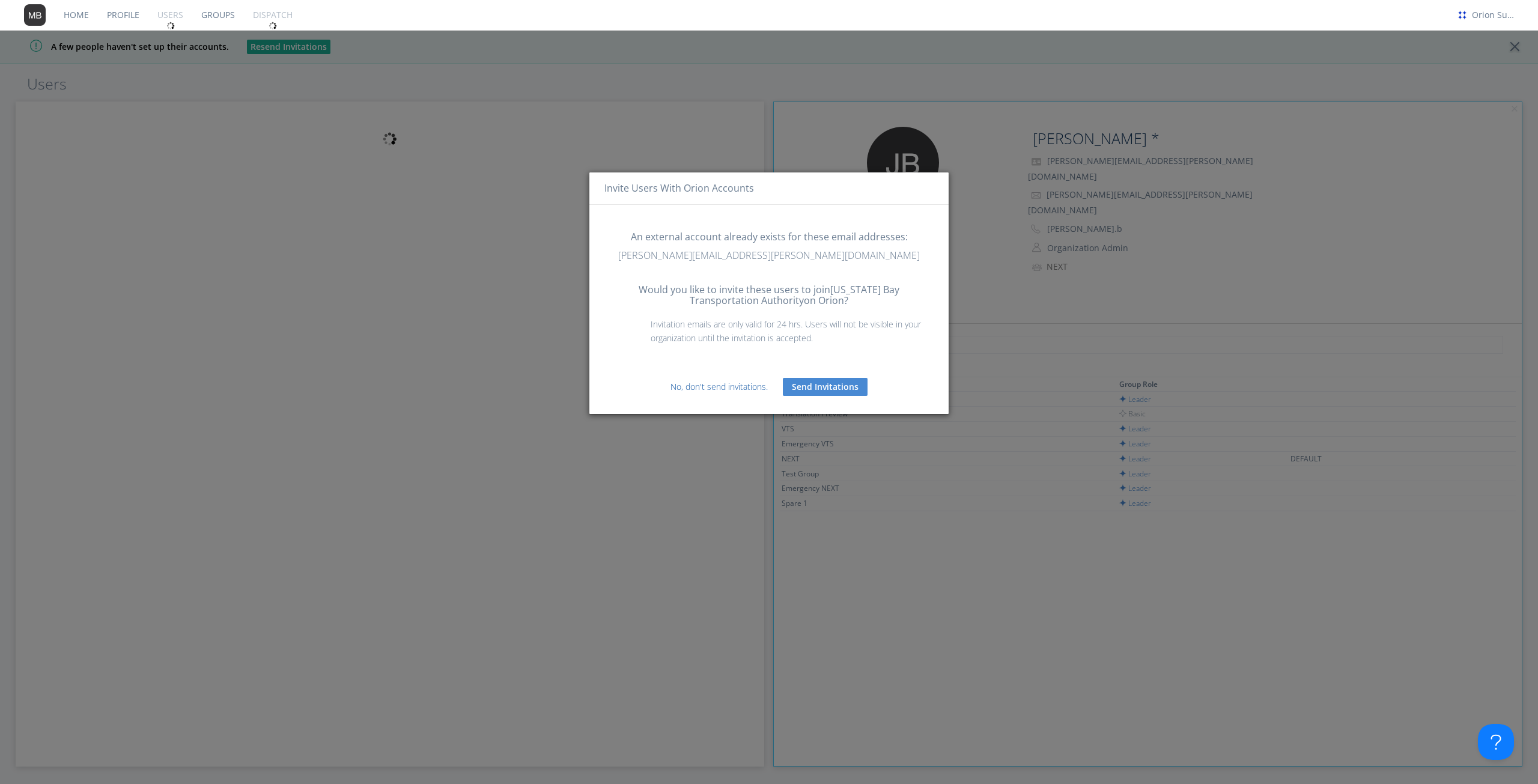
click at [694, 385] on link "No, don't send invitations." at bounding box center [719, 386] width 97 height 11
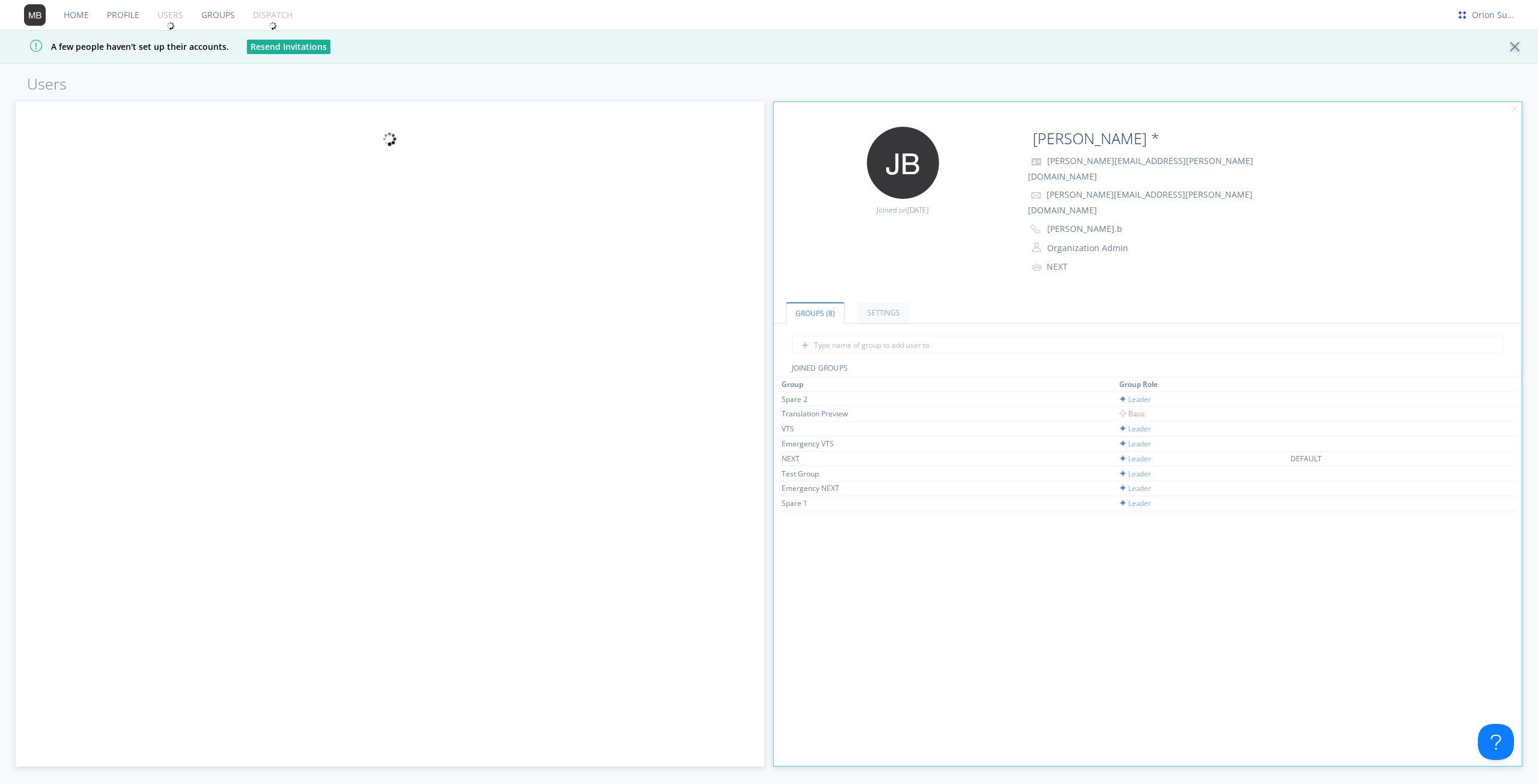
click at [696, 384] on div at bounding box center [390, 434] width 748 height 665
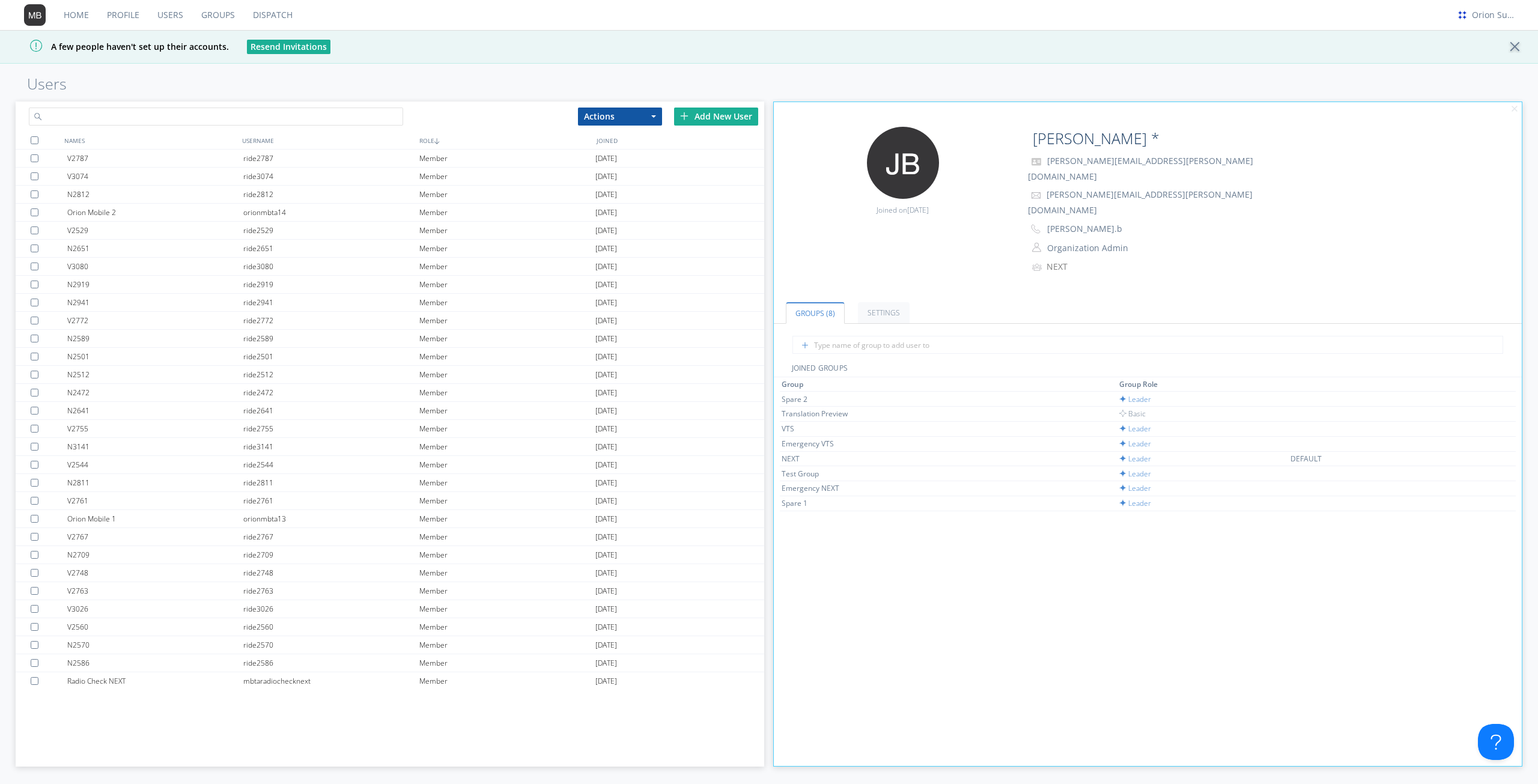
click at [116, 118] on input "text" at bounding box center [216, 116] width 374 height 18
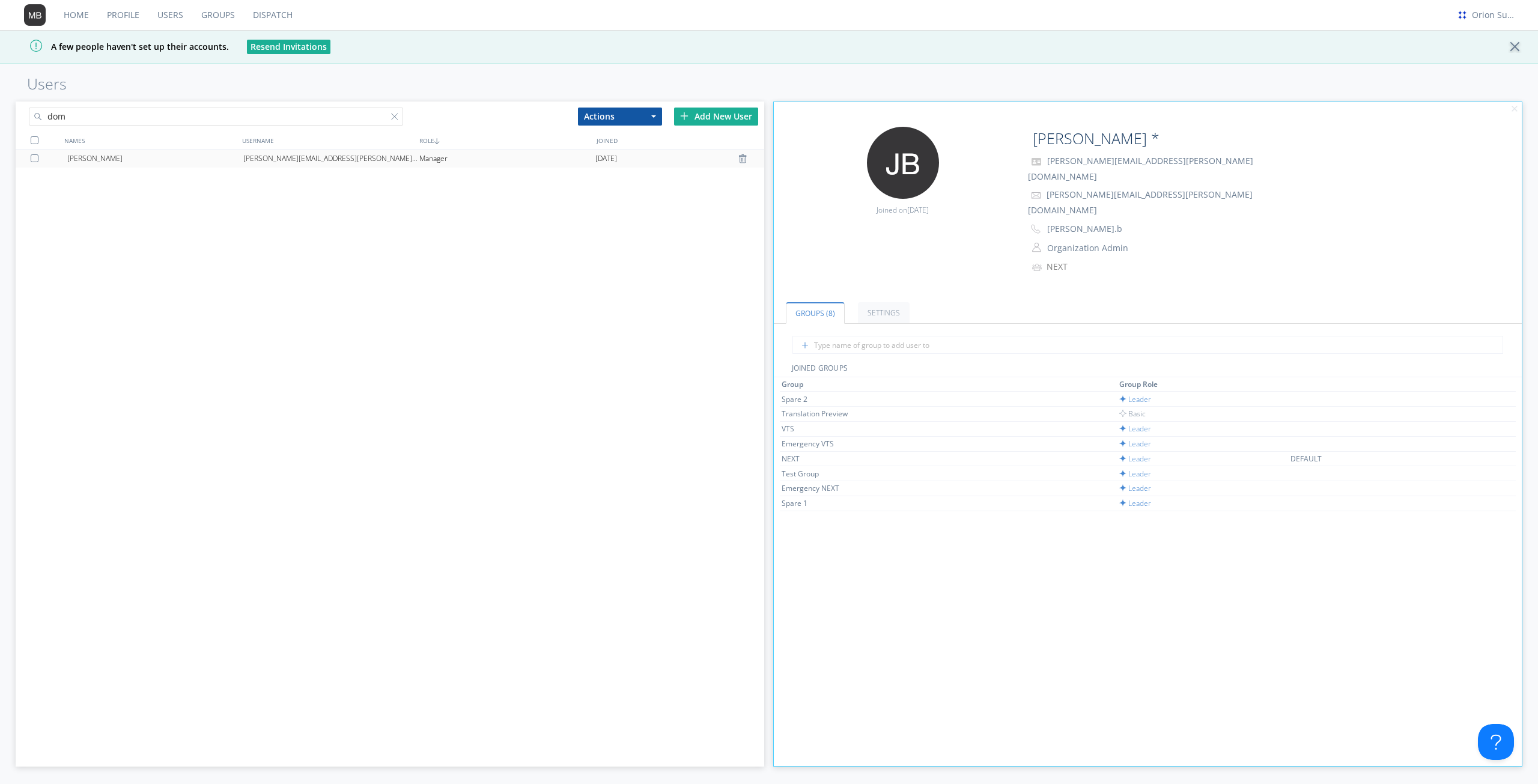
click at [199, 157] on div "[PERSON_NAME]" at bounding box center [155, 158] width 176 height 18
click at [495, 334] on div "[PERSON_NAME] Joyce [EMAIL_ADDRESS][PERSON_NAME][DOMAIN_NAME] Manager [DATE]" at bounding box center [390, 419] width 748 height 539
click at [118, 116] on input "dom" at bounding box center [216, 116] width 374 height 18
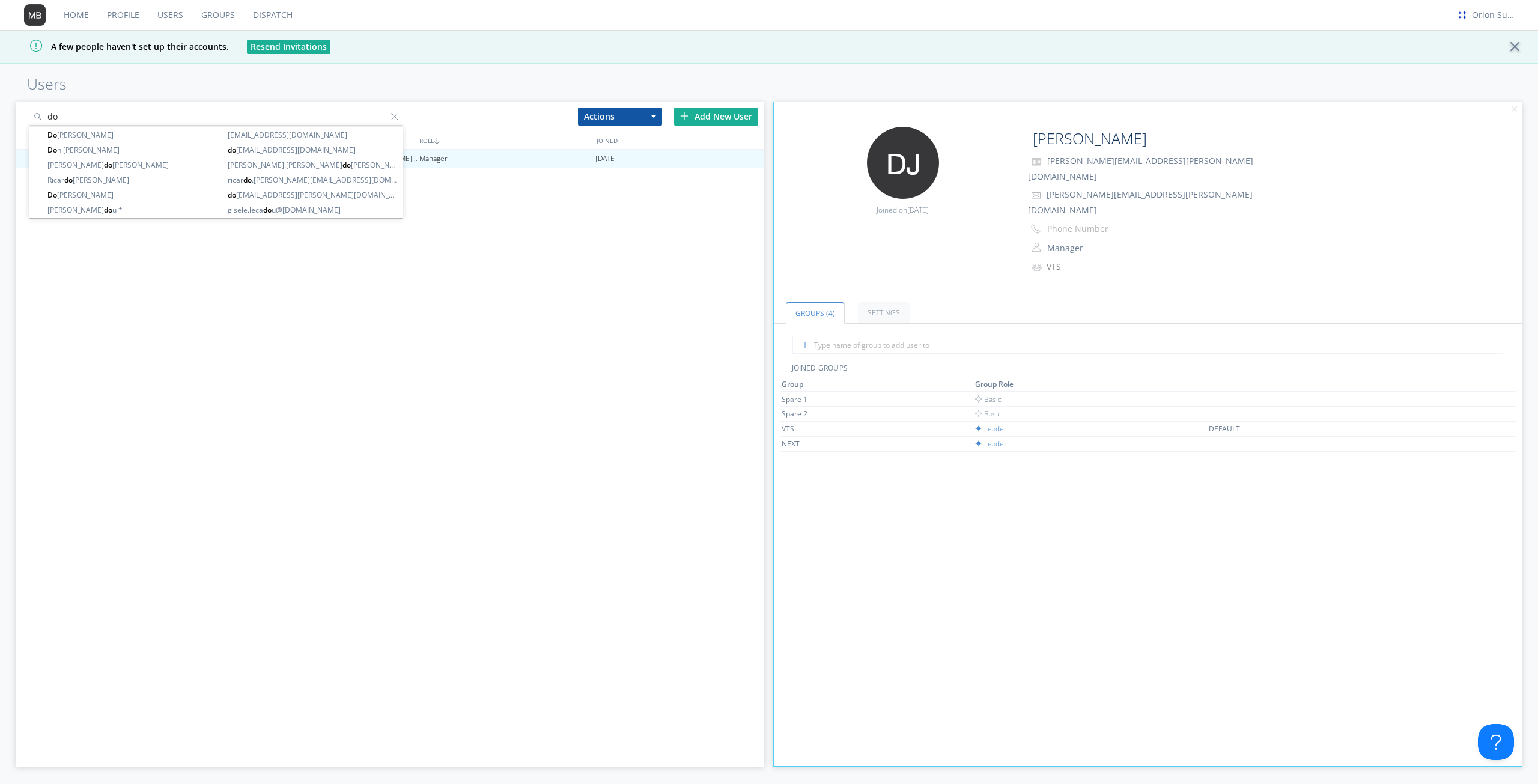
type input "d"
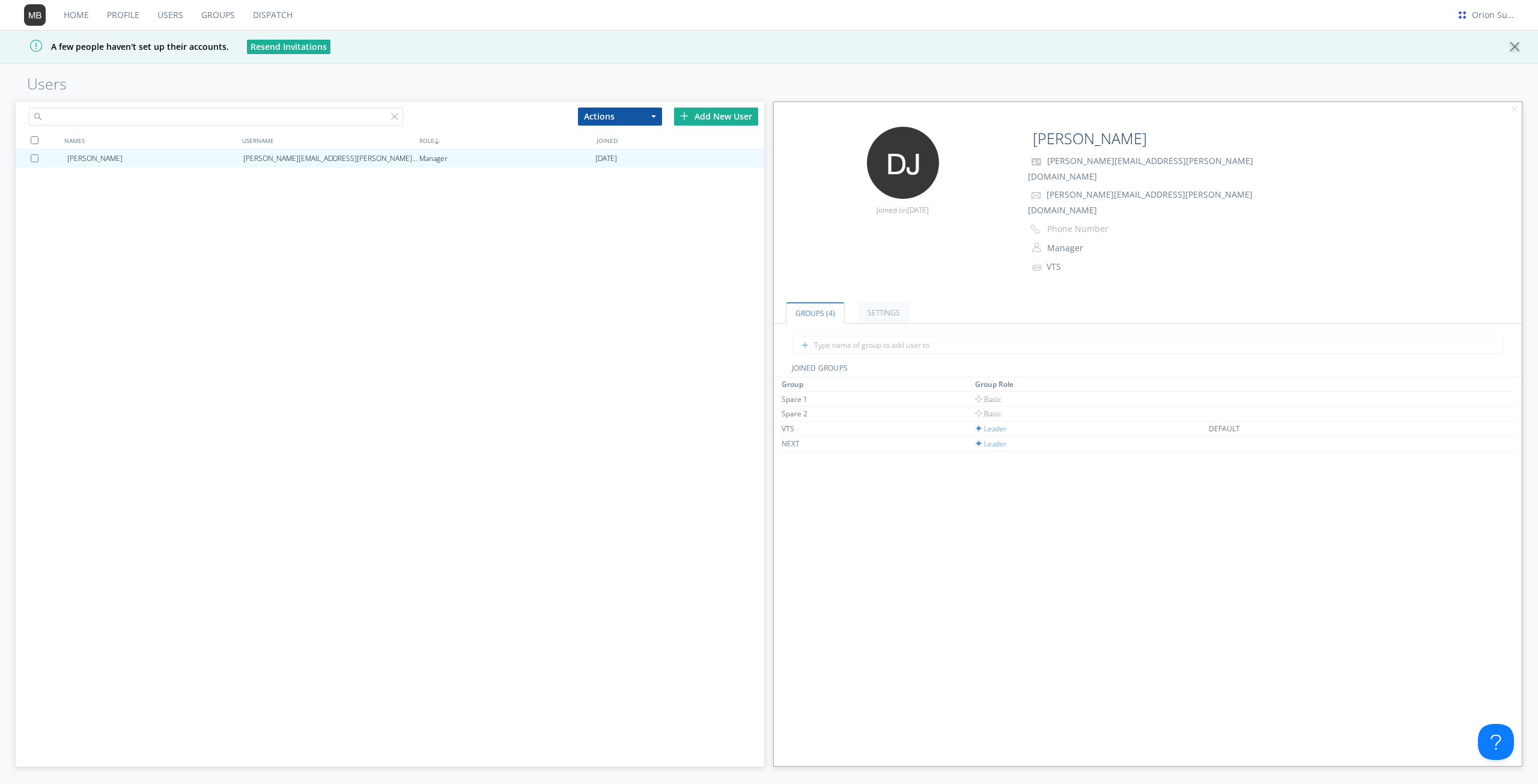
paste input "51d66cde17a84351a76d899e1116d512"
click at [210, 116] on input "51d66cde17a84351a76d899e1116d512" at bounding box center [216, 116] width 374 height 18
click at [215, 116] on input "51d66cde17a84351a76d899e1116d512" at bounding box center [216, 116] width 374 height 18
paste input "[PERSON_NAME]"
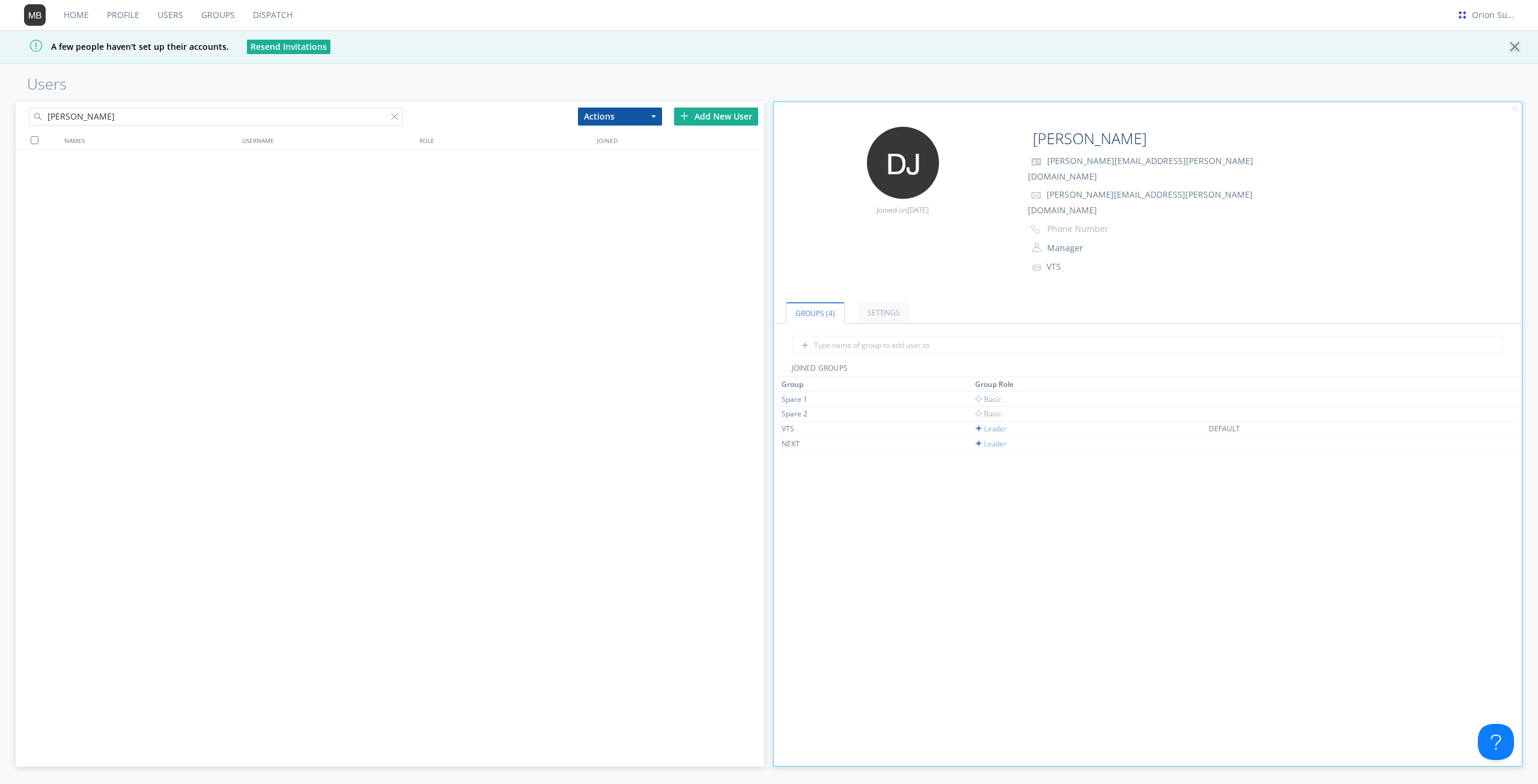
drag, startPoint x: 222, startPoint y: 117, endPoint x: 111, endPoint y: 116, distance: 111.0
click at [111, 116] on input "[PERSON_NAME]" at bounding box center [216, 116] width 374 height 18
drag, startPoint x: 124, startPoint y: 118, endPoint x: 0, endPoint y: 116, distance: 124.0
click at [0, 116] on div "[PERSON_NAME] Actions Add to Group Delete User Edit Settings Export Users Add N…" at bounding box center [769, 441] width 1538 height 686
paste input "text"
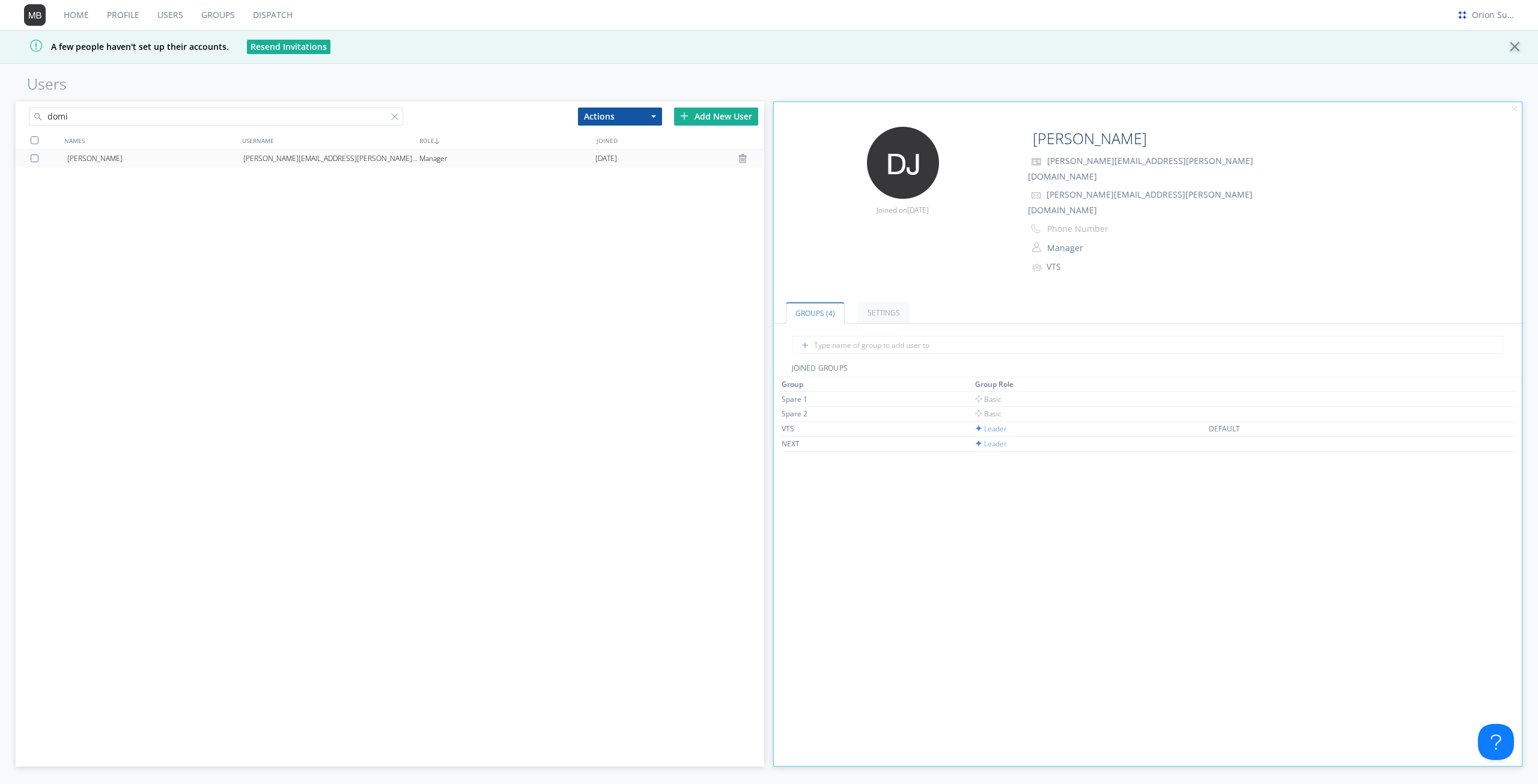
type input "domi"
click at [168, 158] on div "[PERSON_NAME]" at bounding box center [155, 158] width 176 height 18
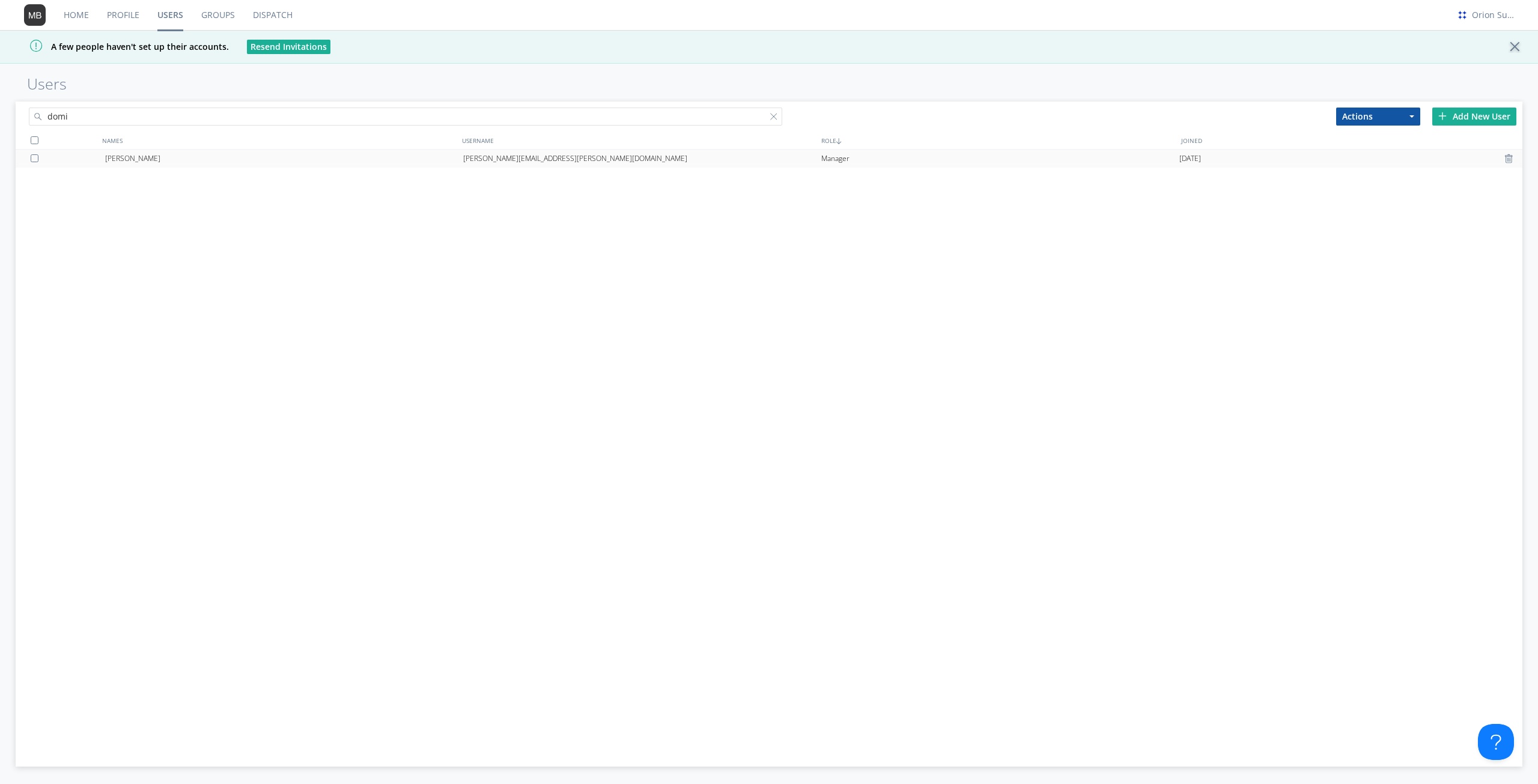
click at [513, 157] on div "[PERSON_NAME][EMAIL_ADDRESS][PERSON_NAME][DOMAIN_NAME]" at bounding box center [643, 158] width 358 height 18
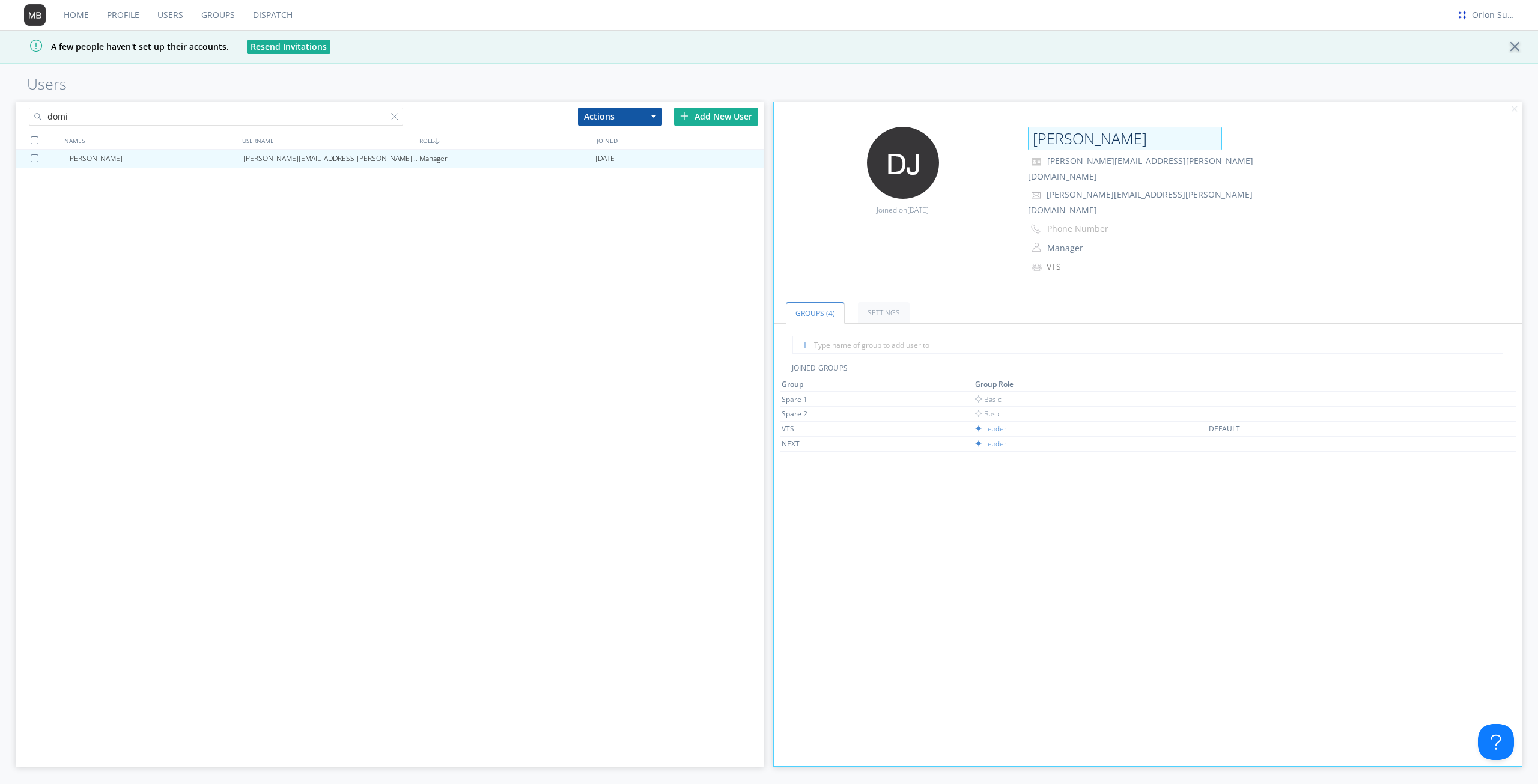
drag, startPoint x: 1164, startPoint y: 145, endPoint x: 1090, endPoint y: 144, distance: 74.0
click at [1090, 144] on input "[PERSON_NAME]" at bounding box center [1125, 138] width 194 height 24
drag, startPoint x: 1181, startPoint y: 162, endPoint x: 1045, endPoint y: 167, distance: 136.1
click at [1045, 167] on p "[PERSON_NAME][EMAIL_ADDRESS][PERSON_NAME][DOMAIN_NAME]" at bounding box center [1148, 168] width 240 height 31
copy span "[PERSON_NAME][EMAIL_ADDRESS][PERSON_NAME][DOMAIN_NAME]"
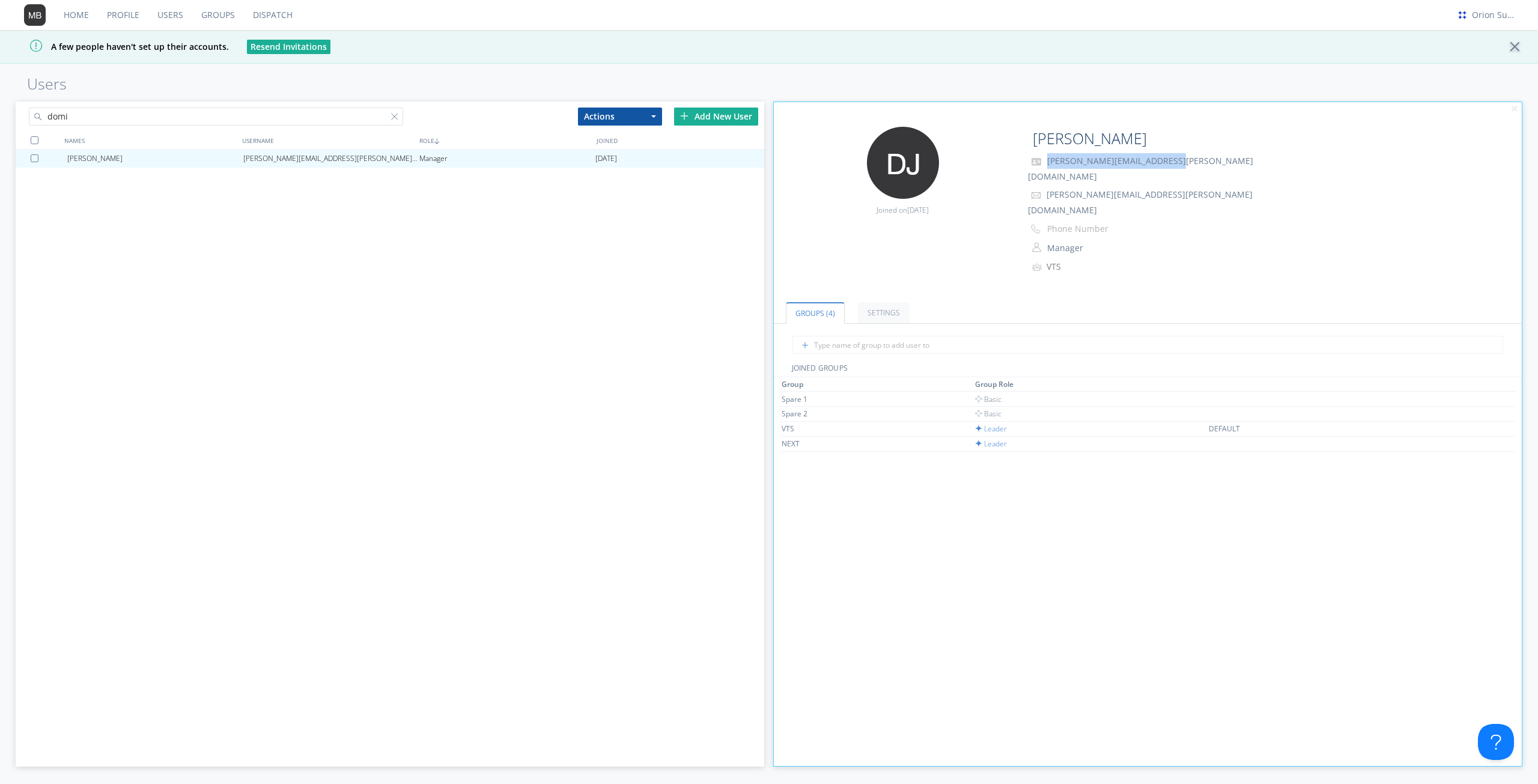
click at [143, 192] on div "[PERSON_NAME] Joyce [EMAIL_ADDRESS][PERSON_NAME][DOMAIN_NAME] Manager [DATE]" at bounding box center [390, 419] width 748 height 539
drag, startPoint x: 1191, startPoint y: 163, endPoint x: 1048, endPoint y: 157, distance: 143.1
click at [1048, 157] on p "[PERSON_NAME][EMAIL_ADDRESS][PERSON_NAME][DOMAIN_NAME]" at bounding box center [1148, 168] width 240 height 31
copy span "[PERSON_NAME][EMAIL_ADDRESS][PERSON_NAME][DOMAIN_NAME]"
